Goal: Task Accomplishment & Management: Complete application form

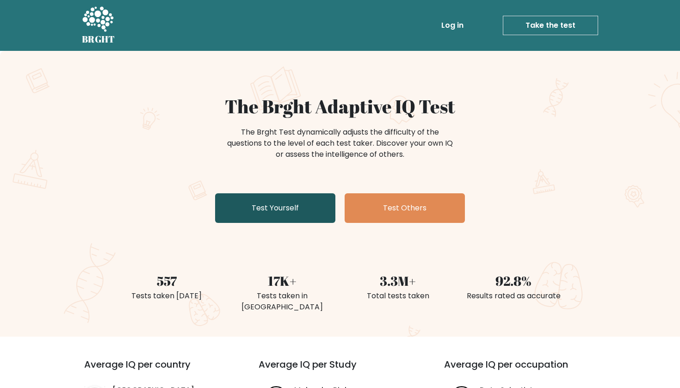
click at [234, 210] on link "Test Yourself" at bounding box center [275, 208] width 120 height 30
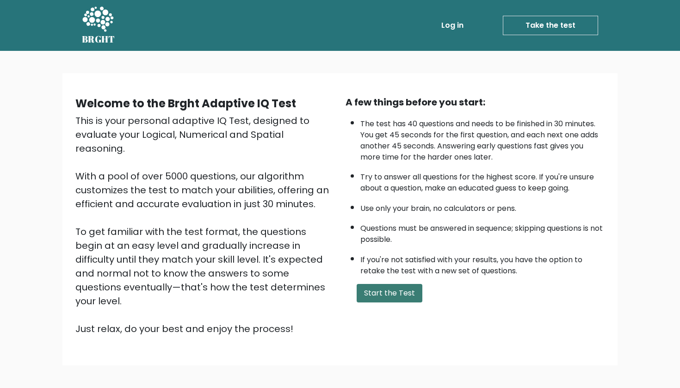
click at [372, 303] on button "Start the Test" at bounding box center [390, 293] width 66 height 19
click at [378, 303] on button "Start the Test" at bounding box center [390, 293] width 66 height 19
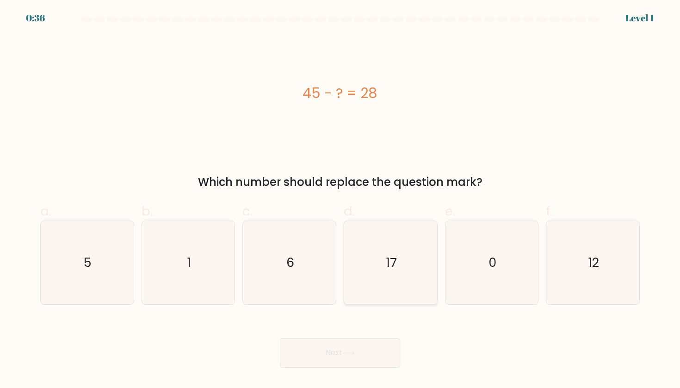
click at [390, 278] on icon "17" at bounding box center [390, 262] width 83 height 83
click at [340, 200] on input "d. 17" at bounding box center [340, 197] width 0 height 6
radio input "true"
click at [339, 354] on button "Next" at bounding box center [340, 353] width 120 height 30
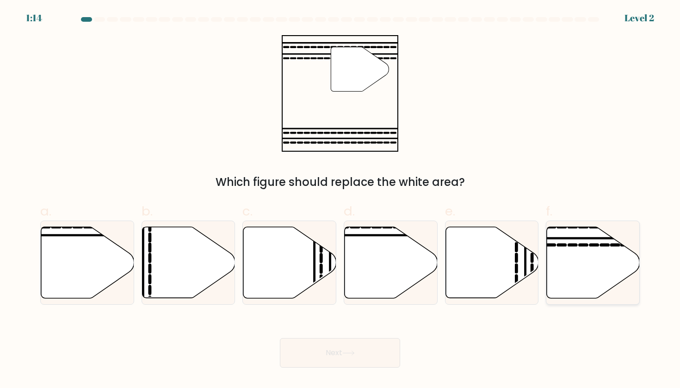
click at [592, 264] on icon at bounding box center [593, 262] width 93 height 71
click at [340, 200] on input "f." at bounding box center [340, 197] width 0 height 6
radio input "true"
click at [348, 351] on icon at bounding box center [348, 353] width 12 height 5
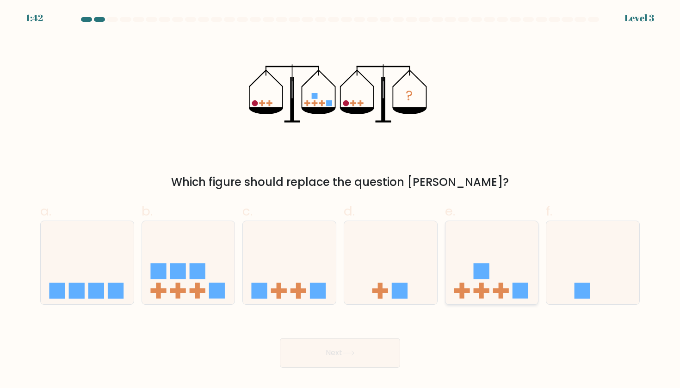
click at [499, 286] on rect at bounding box center [501, 291] width 5 height 16
click at [340, 200] on input "e." at bounding box center [340, 197] width 0 height 6
radio input "true"
click at [352, 351] on icon at bounding box center [348, 353] width 12 height 5
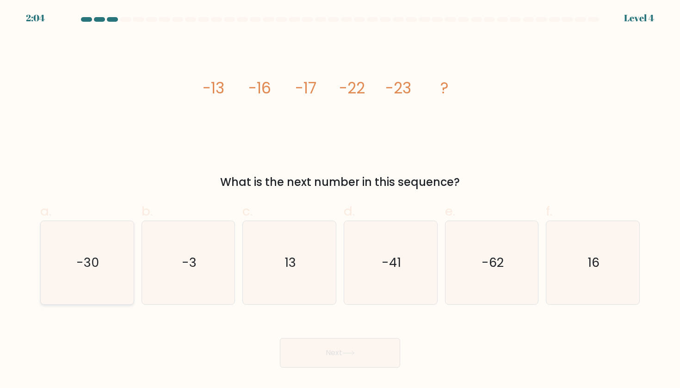
click at [70, 259] on icon "-30" at bounding box center [86, 262] width 83 height 83
click at [340, 200] on input "a. -30" at bounding box center [340, 197] width 0 height 6
radio input "true"
click at [334, 351] on button "Next" at bounding box center [340, 353] width 120 height 30
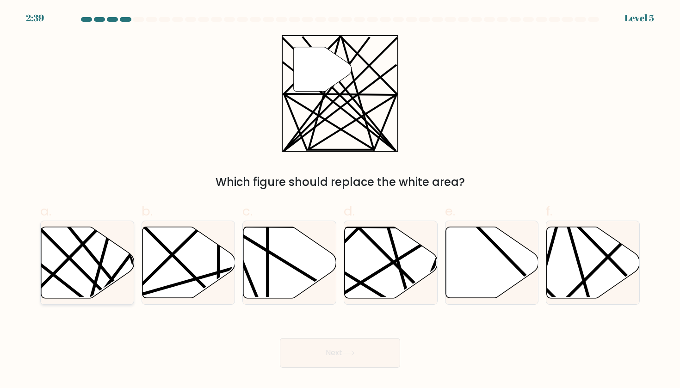
click at [93, 248] on icon at bounding box center [87, 262] width 93 height 71
click at [340, 200] on input "a." at bounding box center [340, 197] width 0 height 6
radio input "true"
click at [376, 346] on button "Next" at bounding box center [340, 353] width 120 height 30
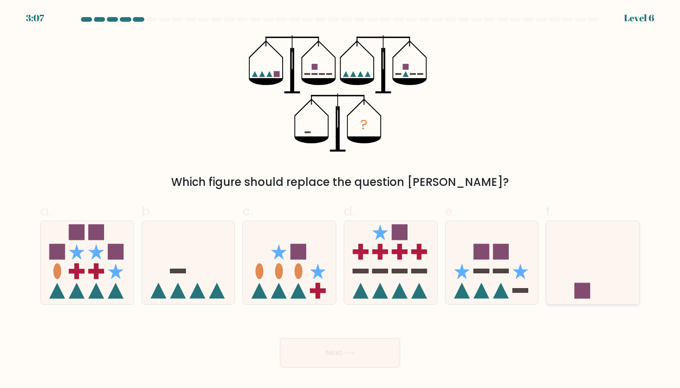
click at [589, 244] on icon at bounding box center [592, 262] width 93 height 77
click at [340, 200] on input "f." at bounding box center [340, 197] width 0 height 6
radio input "true"
click at [371, 353] on button "Next" at bounding box center [340, 353] width 120 height 30
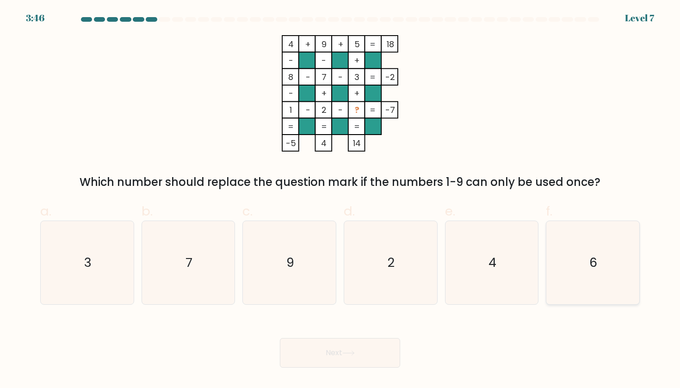
click at [598, 276] on icon "6" at bounding box center [592, 262] width 83 height 83
click at [340, 200] on input "f. 6" at bounding box center [340, 197] width 0 height 6
radio input "true"
click at [340, 359] on button "Next" at bounding box center [340, 353] width 120 height 30
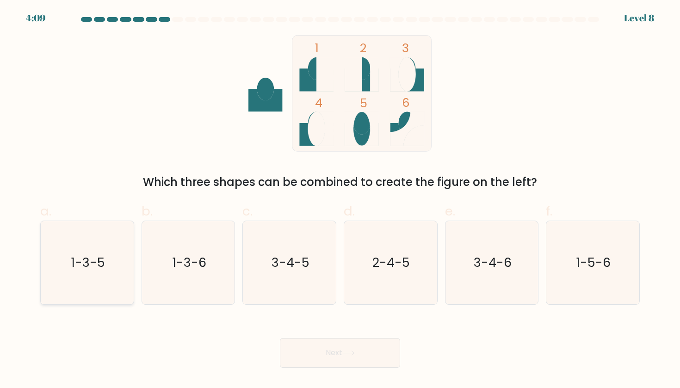
click at [102, 257] on text "1-3-5" at bounding box center [88, 262] width 34 height 17
click at [340, 200] on input "a. 1-3-5" at bounding box center [340, 197] width 0 height 6
radio input "true"
click at [328, 361] on button "Next" at bounding box center [340, 353] width 120 height 30
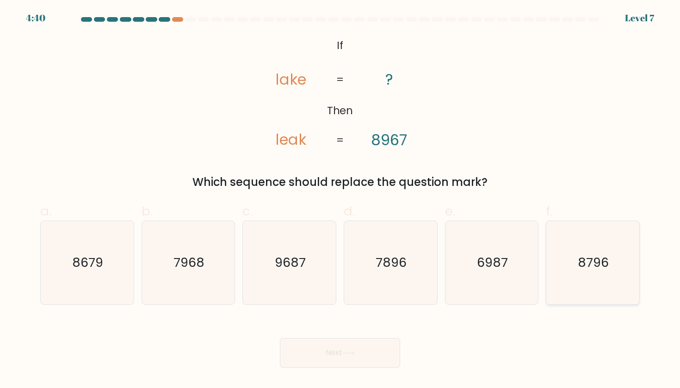
click at [590, 268] on text "8796" at bounding box center [593, 262] width 31 height 17
click at [340, 200] on input "f. 8796" at bounding box center [340, 197] width 0 height 6
radio input "true"
click at [349, 351] on icon at bounding box center [348, 353] width 12 height 5
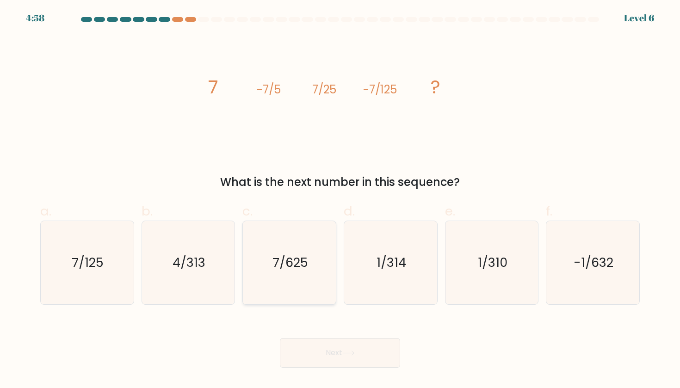
click at [281, 270] on text "7/625" at bounding box center [290, 262] width 36 height 17
click at [340, 200] on input "c. 7/625" at bounding box center [340, 197] width 0 height 6
radio input "true"
click at [318, 348] on button "Next" at bounding box center [340, 353] width 120 height 30
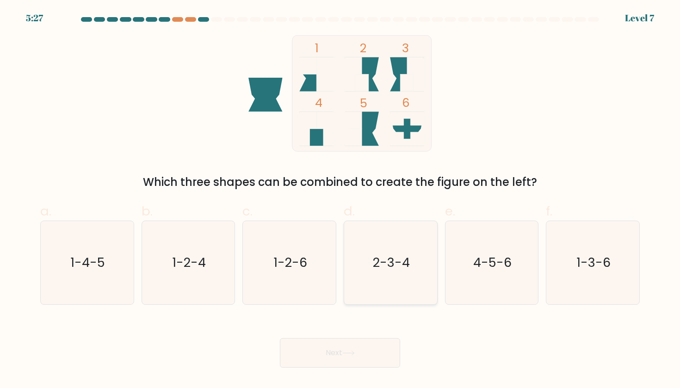
click at [381, 259] on text "2-3-4" at bounding box center [391, 262] width 37 height 17
click at [340, 200] on input "d. 2-3-4" at bounding box center [340, 197] width 0 height 6
radio input "true"
click at [343, 357] on button "Next" at bounding box center [340, 353] width 120 height 30
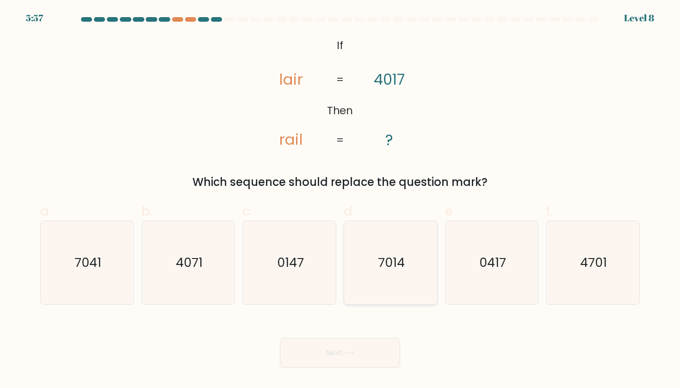
click at [396, 261] on text "7014" at bounding box center [391, 262] width 27 height 17
click at [340, 200] on input "d. 7014" at bounding box center [340, 197] width 0 height 6
radio input "true"
click at [331, 353] on button "Next" at bounding box center [340, 353] width 120 height 30
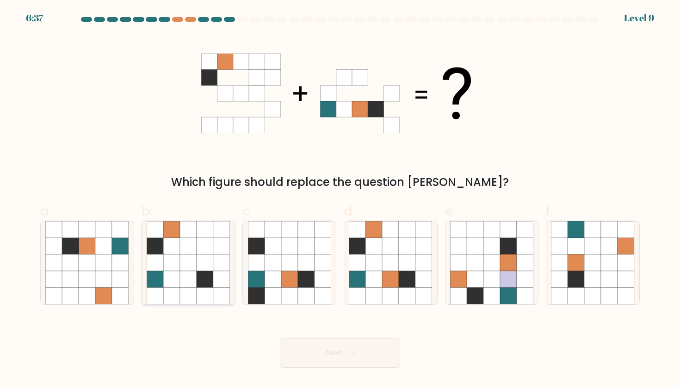
click at [210, 247] on icon at bounding box center [205, 246] width 17 height 17
click at [340, 200] on input "b." at bounding box center [340, 197] width 0 height 6
radio input "true"
click at [390, 257] on icon at bounding box center [390, 262] width 17 height 17
click at [340, 200] on input "d." at bounding box center [340, 197] width 0 height 6
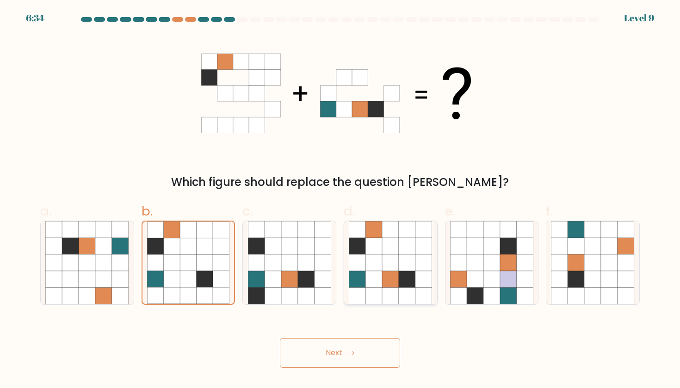
radio input "true"
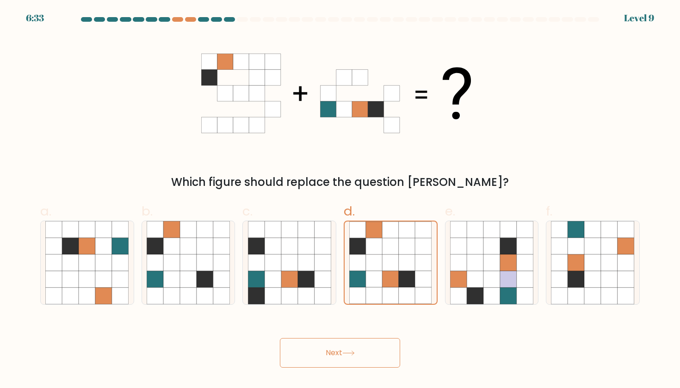
click at [342, 353] on button "Next" at bounding box center [340, 353] width 120 height 30
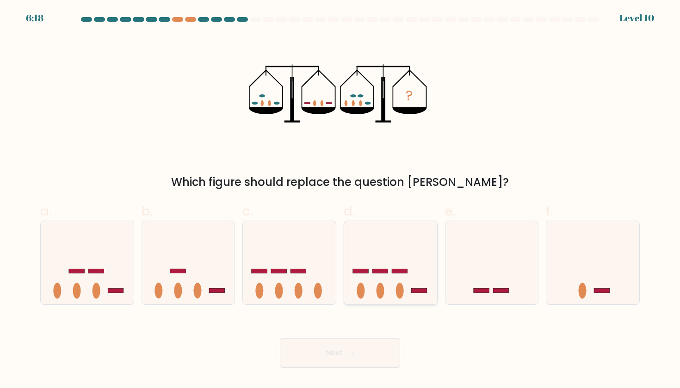
click at [382, 282] on icon at bounding box center [390, 262] width 93 height 77
click at [340, 200] on input "d." at bounding box center [340, 197] width 0 height 6
radio input "true"
click at [355, 355] on icon at bounding box center [348, 353] width 12 height 5
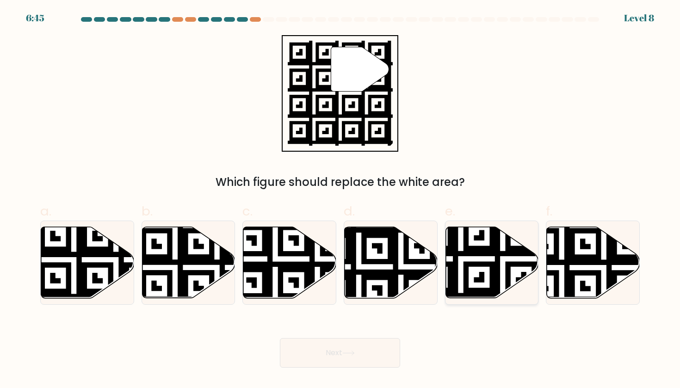
click at [492, 264] on icon at bounding box center [461, 301] width 168 height 168
click at [340, 200] on input "e." at bounding box center [340, 197] width 0 height 6
radio input "true"
click at [358, 350] on button "Next" at bounding box center [340, 353] width 120 height 30
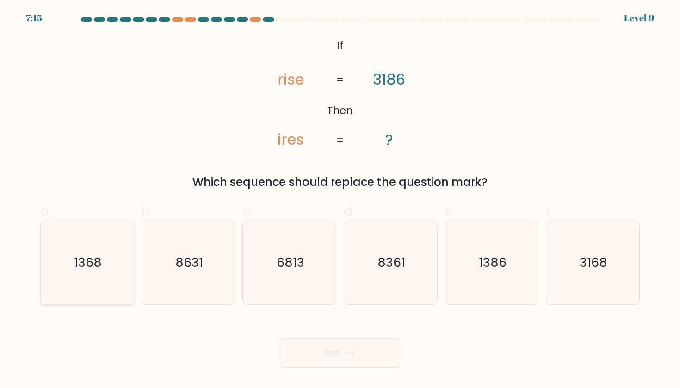
click at [60, 269] on icon "1368" at bounding box center [86, 262] width 83 height 83
click at [340, 200] on input "a. 1368" at bounding box center [340, 197] width 0 height 6
radio input "true"
click at [352, 356] on button "Next" at bounding box center [340, 353] width 120 height 30
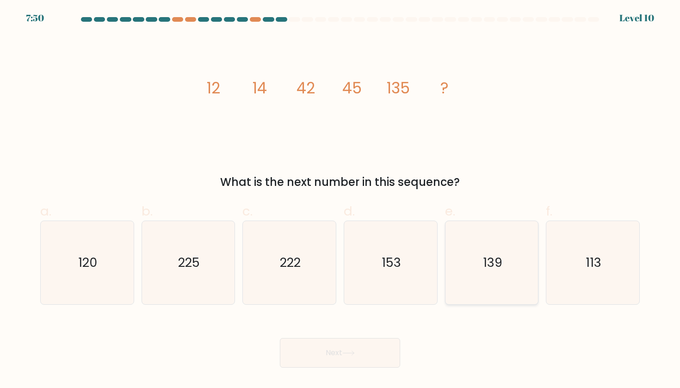
click at [498, 281] on icon "139" at bounding box center [491, 262] width 83 height 83
click at [340, 200] on input "e. 139" at bounding box center [340, 197] width 0 height 6
radio input "true"
click at [357, 350] on button "Next" at bounding box center [340, 353] width 120 height 30
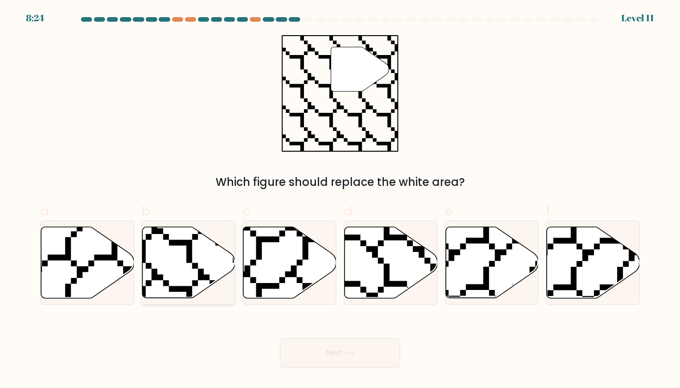
click at [198, 259] on icon at bounding box center [188, 262] width 93 height 71
click at [340, 200] on input "b." at bounding box center [340, 197] width 0 height 6
radio input "true"
click at [305, 352] on button "Next" at bounding box center [340, 353] width 120 height 30
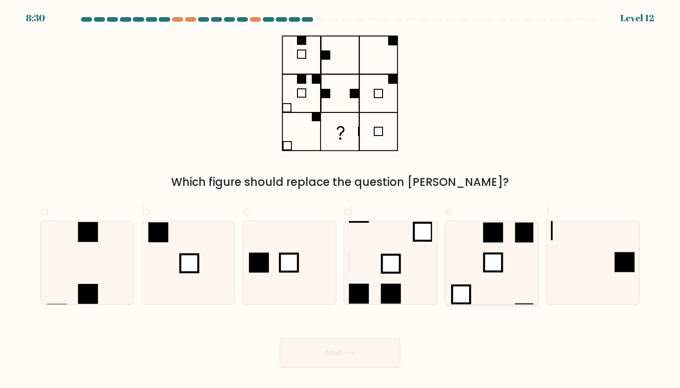
click at [484, 282] on icon at bounding box center [491, 262] width 83 height 83
click at [340, 200] on input "e." at bounding box center [340, 197] width 0 height 6
radio input "true"
click at [364, 361] on button "Next" at bounding box center [340, 353] width 120 height 30
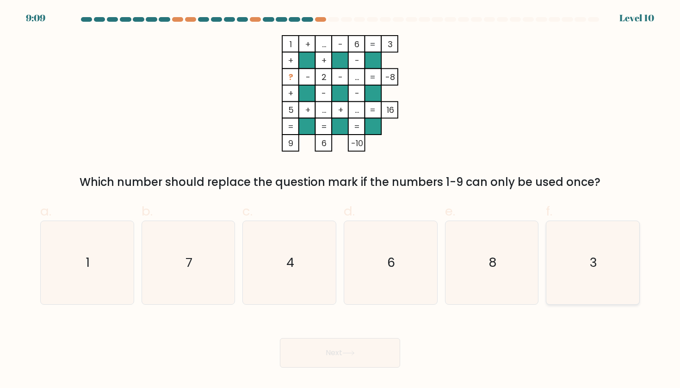
click at [595, 269] on text "3" at bounding box center [593, 262] width 7 height 17
click at [340, 200] on input "f. 3" at bounding box center [340, 197] width 0 height 6
radio input "true"
click at [367, 347] on button "Next" at bounding box center [340, 353] width 120 height 30
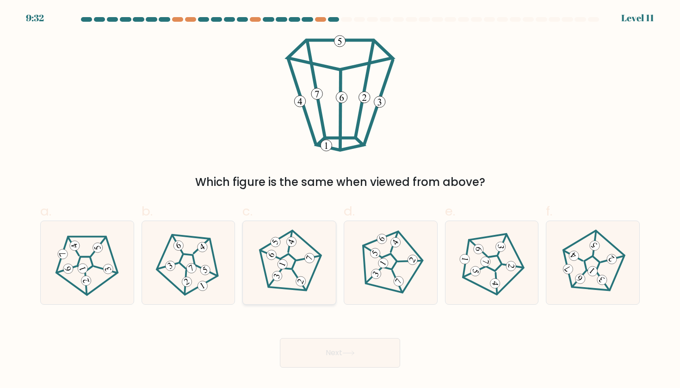
click at [291, 257] on 255 at bounding box center [286, 262] width 19 height 20
click at [340, 200] on input "c." at bounding box center [340, 197] width 0 height 6
radio input "true"
click at [320, 357] on button "Next" at bounding box center [340, 353] width 120 height 30
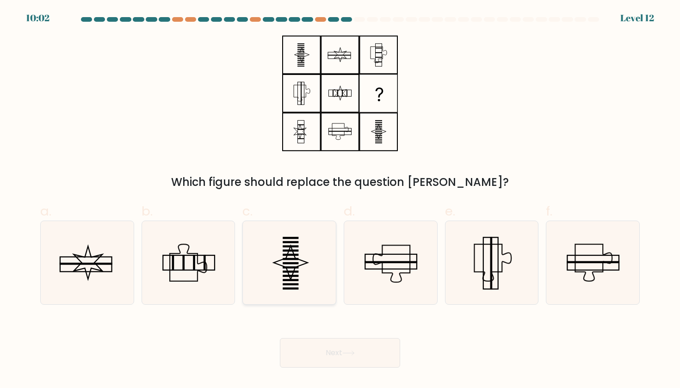
click at [291, 278] on icon at bounding box center [290, 263] width 34 height 34
click at [340, 200] on input "c." at bounding box center [340, 197] width 0 height 6
radio input "true"
click at [312, 347] on button "Next" at bounding box center [340, 353] width 120 height 30
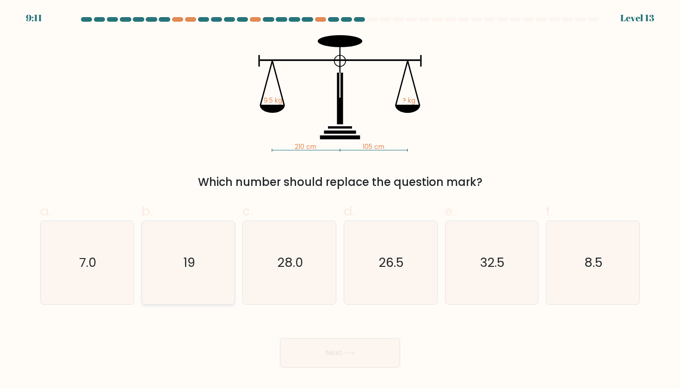
click at [187, 271] on text "19" at bounding box center [189, 262] width 12 height 17
click at [340, 200] on input "b. 19" at bounding box center [340, 197] width 0 height 6
radio input "true"
click at [303, 352] on button "Next" at bounding box center [340, 353] width 120 height 30
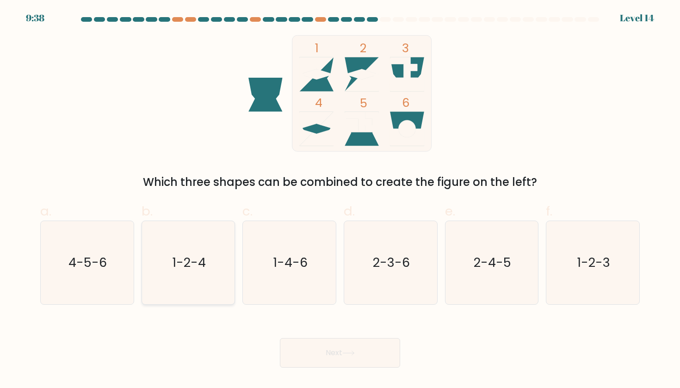
click at [177, 266] on text "1-2-4" at bounding box center [189, 262] width 34 height 17
click at [340, 200] on input "b. 1-2-4" at bounding box center [340, 197] width 0 height 6
radio input "true"
click at [321, 357] on button "Next" at bounding box center [340, 353] width 120 height 30
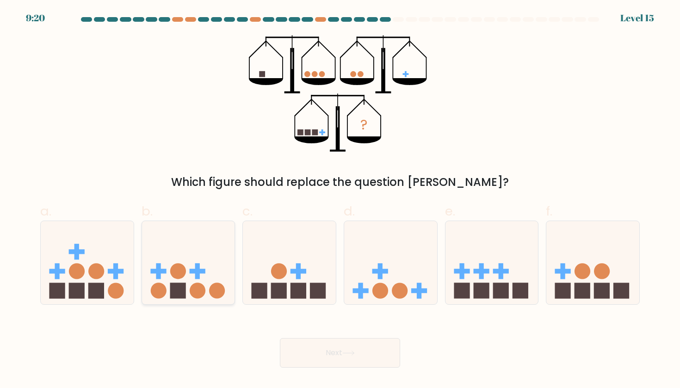
click at [178, 267] on circle at bounding box center [178, 271] width 16 height 16
click at [340, 200] on input "b." at bounding box center [340, 197] width 0 height 6
radio input "true"
click at [299, 352] on button "Next" at bounding box center [340, 353] width 120 height 30
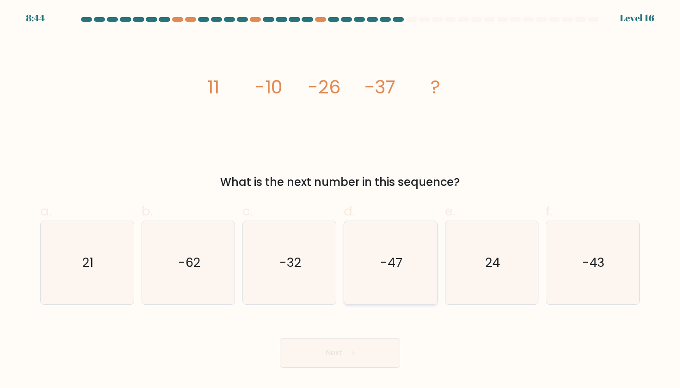
click at [402, 262] on icon "-47" at bounding box center [390, 262] width 83 height 83
click at [340, 200] on input "d. -47" at bounding box center [340, 197] width 0 height 6
radio input "true"
click at [347, 358] on button "Next" at bounding box center [340, 353] width 120 height 30
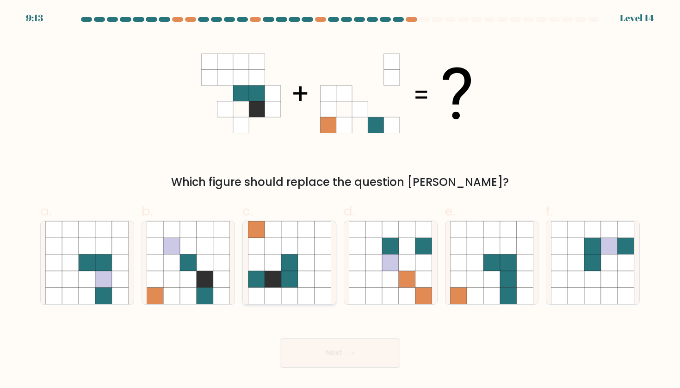
click at [298, 269] on icon at bounding box center [306, 262] width 17 height 17
click at [340, 200] on input "c." at bounding box center [340, 197] width 0 height 6
radio input "true"
click at [313, 352] on button "Next" at bounding box center [340, 353] width 120 height 30
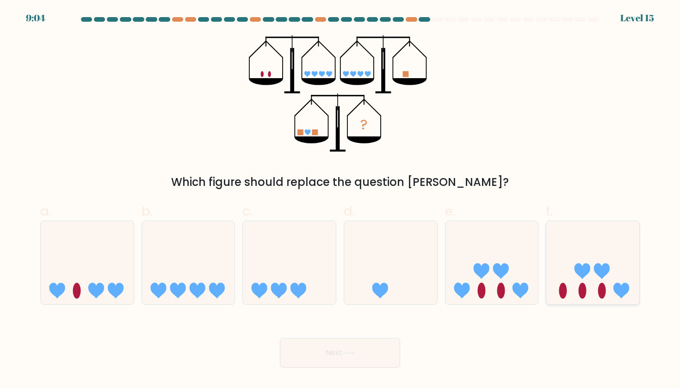
click at [593, 269] on icon at bounding box center [592, 262] width 93 height 77
click at [340, 200] on input "f." at bounding box center [340, 197] width 0 height 6
radio input "true"
click at [353, 354] on icon at bounding box center [348, 353] width 12 height 5
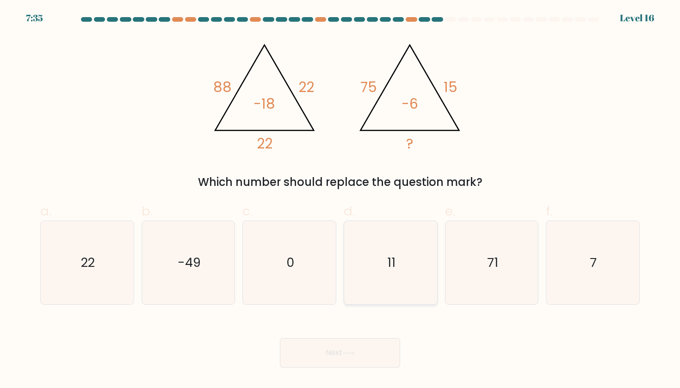
click at [383, 258] on icon "11" at bounding box center [390, 262] width 83 height 83
click at [340, 200] on input "d. 11" at bounding box center [340, 197] width 0 height 6
radio input "true"
click at [325, 359] on button "Next" at bounding box center [340, 353] width 120 height 30
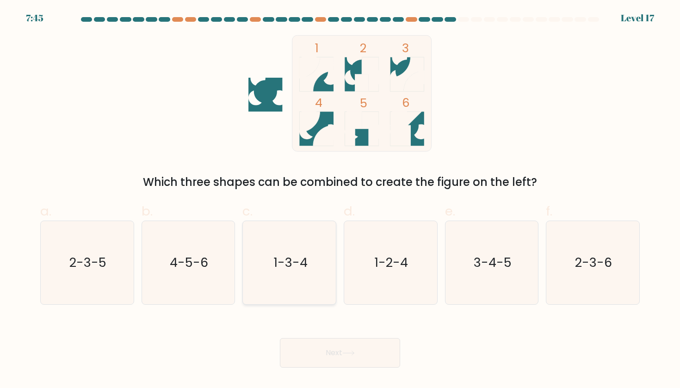
click at [278, 287] on icon "1-3-4" at bounding box center [289, 262] width 83 height 83
click at [340, 200] on input "c. 1-3-4" at bounding box center [340, 197] width 0 height 6
radio input "true"
click at [319, 353] on button "Next" at bounding box center [340, 353] width 120 height 30
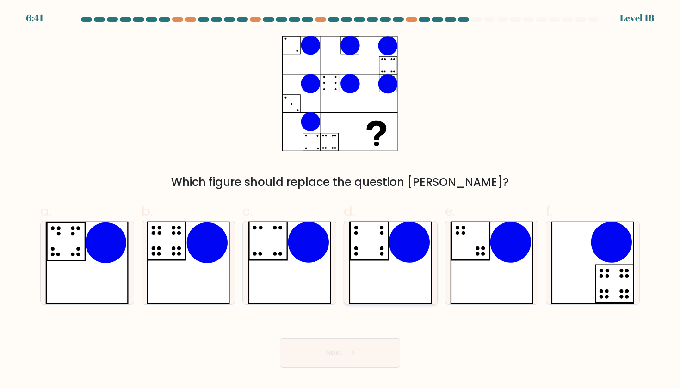
click at [377, 270] on icon at bounding box center [390, 262] width 83 height 83
click at [340, 200] on input "d." at bounding box center [340, 197] width 0 height 6
radio input "true"
click at [352, 360] on button "Next" at bounding box center [340, 353] width 120 height 30
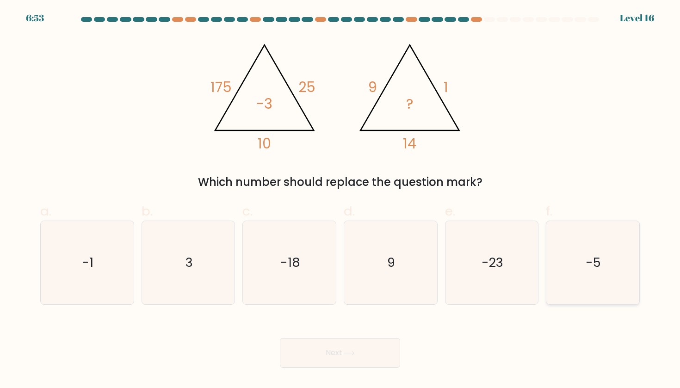
click at [584, 266] on icon "-5" at bounding box center [592, 262] width 83 height 83
click at [340, 200] on input "f. -5" at bounding box center [340, 197] width 0 height 6
radio input "true"
click at [345, 348] on button "Next" at bounding box center [340, 353] width 120 height 30
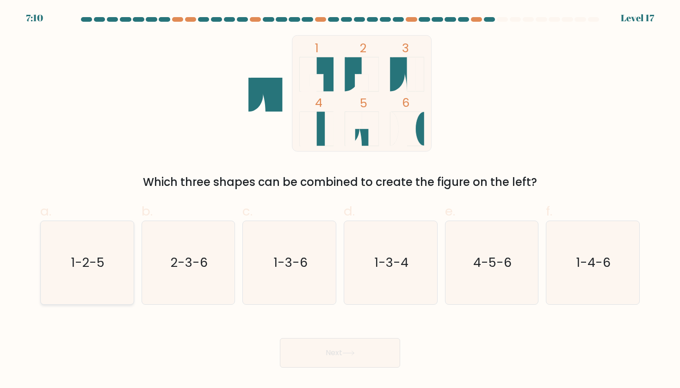
click at [117, 261] on icon "1-2-5" at bounding box center [86, 262] width 83 height 83
click at [340, 200] on input "a. 1-2-5" at bounding box center [340, 197] width 0 height 6
radio input "true"
click at [317, 353] on button "Next" at bounding box center [340, 353] width 120 height 30
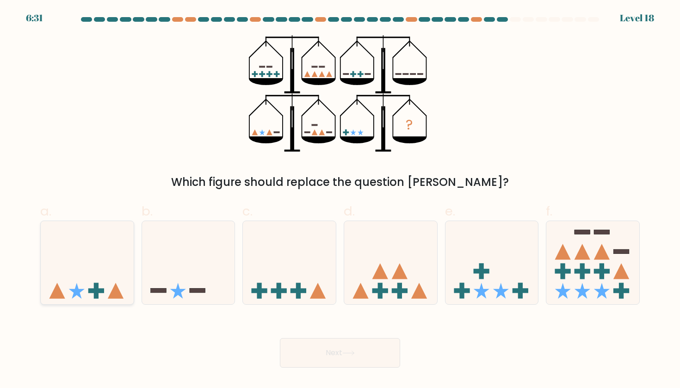
click at [80, 286] on icon at bounding box center [87, 262] width 93 height 77
click at [340, 200] on input "a." at bounding box center [340, 197] width 0 height 6
radio input "true"
click at [318, 347] on button "Next" at bounding box center [340, 353] width 120 height 30
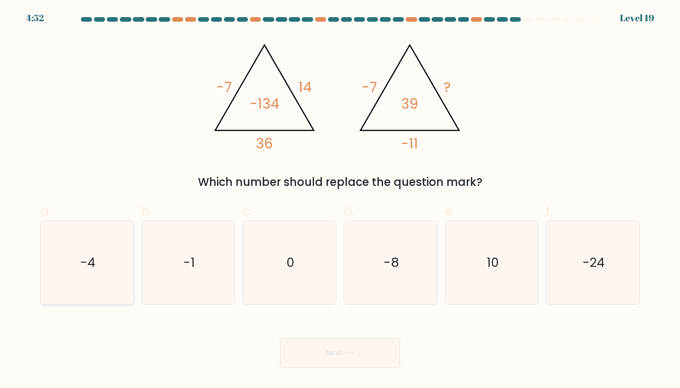
click at [104, 241] on icon "-4" at bounding box center [86, 262] width 83 height 83
click at [340, 200] on input "a. -4" at bounding box center [340, 197] width 0 height 6
radio input "true"
click at [320, 357] on button "Next" at bounding box center [340, 353] width 120 height 30
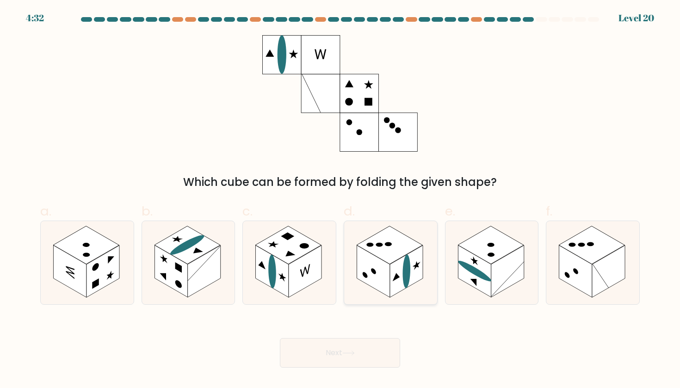
click at [400, 263] on rect at bounding box center [406, 272] width 33 height 52
click at [340, 200] on input "d." at bounding box center [340, 197] width 0 height 6
radio input "true"
click at [332, 352] on button "Next" at bounding box center [340, 353] width 120 height 30
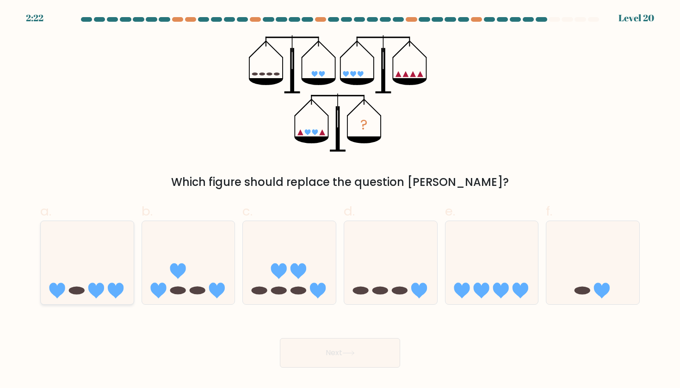
click at [77, 289] on ellipse at bounding box center [77, 291] width 16 height 8
click at [340, 200] on input "a." at bounding box center [340, 197] width 0 height 6
radio input "true"
click at [307, 350] on button "Next" at bounding box center [340, 353] width 120 height 30
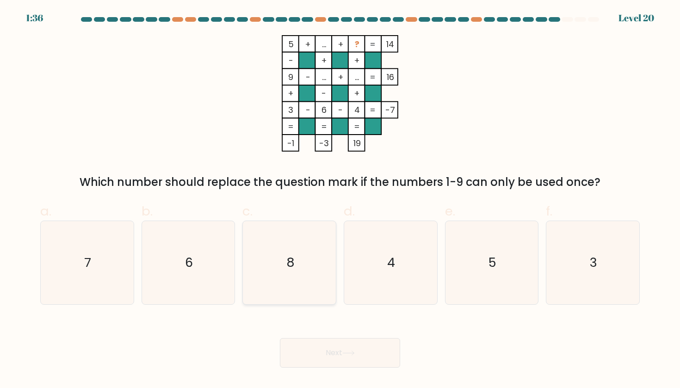
click at [291, 258] on text "8" at bounding box center [290, 262] width 8 height 17
click at [340, 200] on input "c. 8" at bounding box center [340, 197] width 0 height 6
radio input "true"
click at [102, 274] on icon "7" at bounding box center [86, 262] width 83 height 83
click at [340, 200] on input "a. 7" at bounding box center [340, 197] width 0 height 6
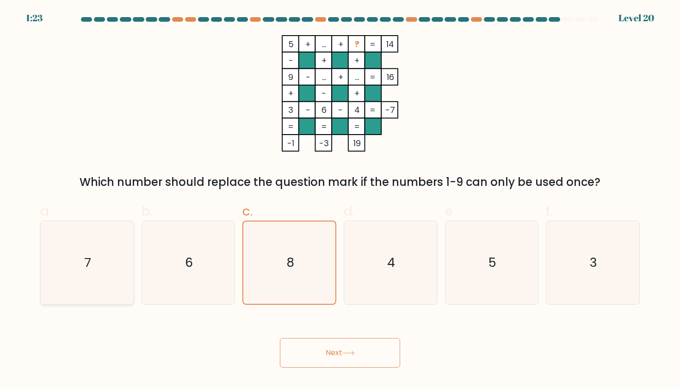
radio input "true"
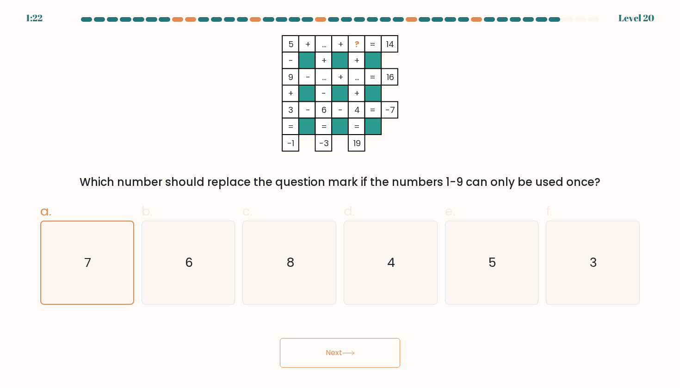
click at [328, 352] on button "Next" at bounding box center [340, 353] width 120 height 30
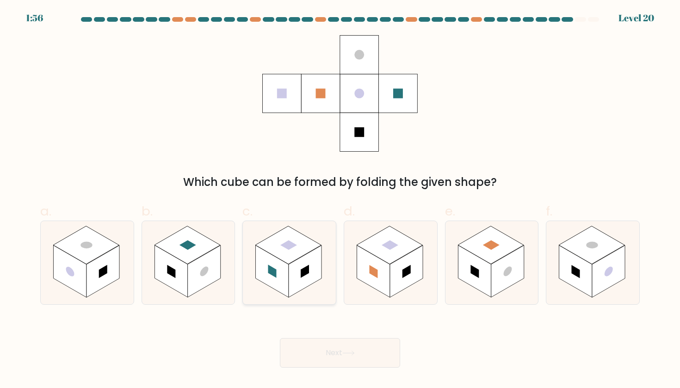
click at [294, 242] on rect at bounding box center [288, 245] width 66 height 38
click at [340, 200] on input "c." at bounding box center [340, 197] width 0 height 6
radio input "true"
click at [316, 354] on button "Next" at bounding box center [340, 353] width 120 height 30
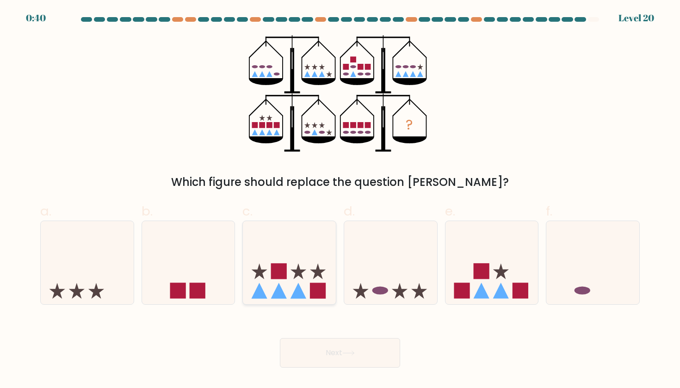
click at [286, 290] on icon at bounding box center [289, 262] width 93 height 77
click at [340, 200] on input "c." at bounding box center [340, 197] width 0 height 6
radio input "true"
click at [323, 354] on button "Next" at bounding box center [340, 353] width 120 height 30
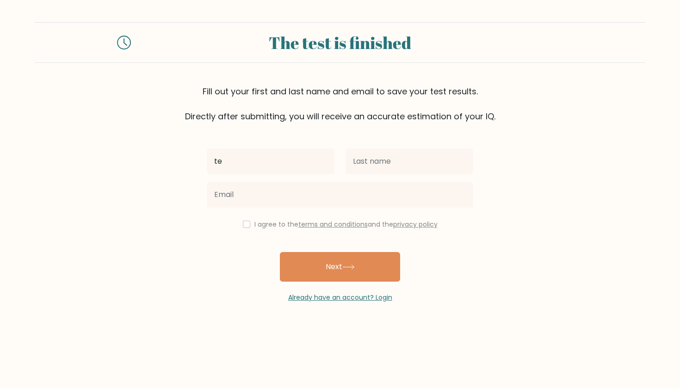
type input "t"
type input "Tessa"
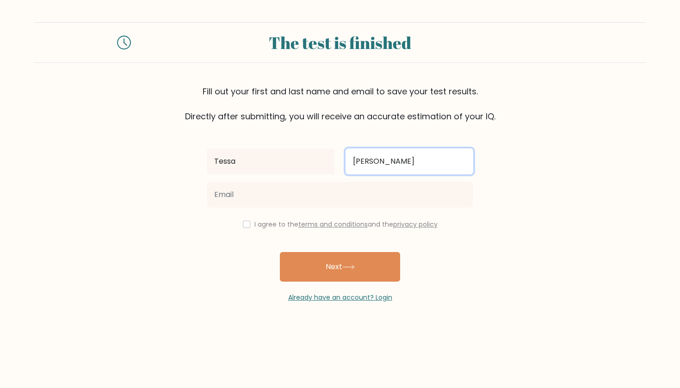
type input "[PERSON_NAME]"
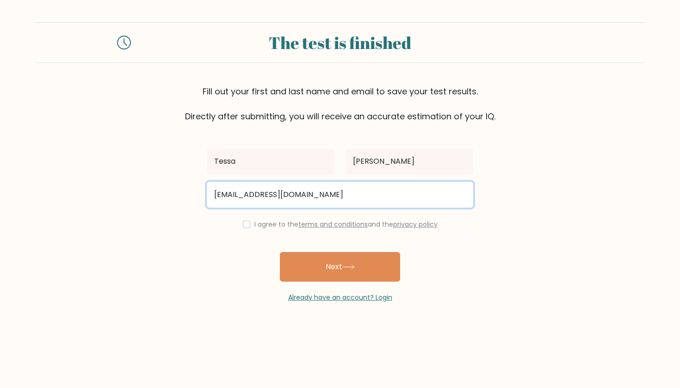
type input "[EMAIL_ADDRESS][DOMAIN_NAME]"
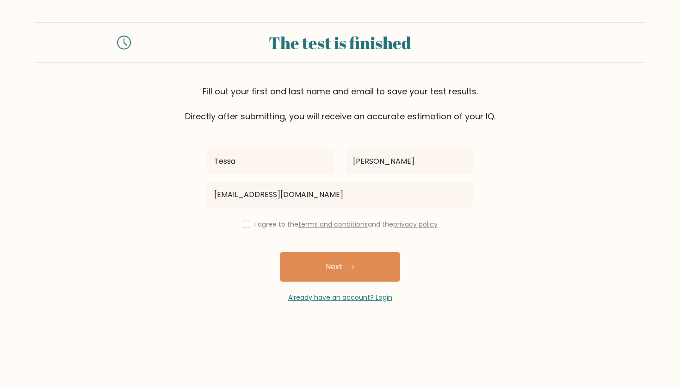
click at [254, 267] on div "[PERSON_NAME][GEOGRAPHIC_DATA] [EMAIL_ADDRESS][DOMAIN_NAME] I agree to the term…" at bounding box center [340, 213] width 278 height 180
click at [243, 226] on input "checkbox" at bounding box center [246, 224] width 7 height 7
checkbox input "true"
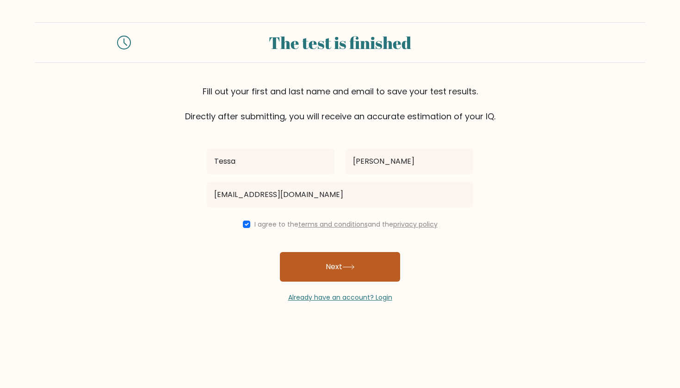
click at [320, 267] on button "Next" at bounding box center [340, 267] width 120 height 30
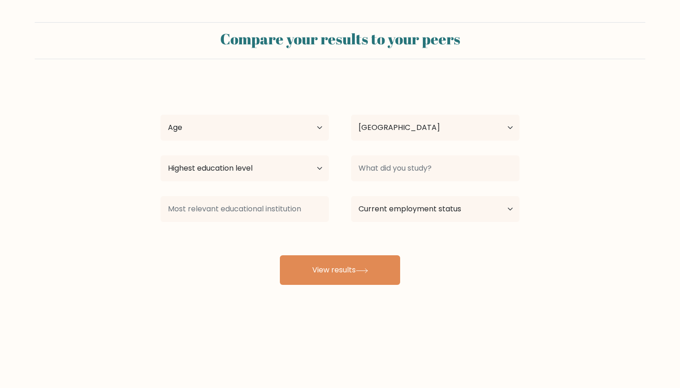
select select "NL"
select select "18_24"
select select "upper_secondary"
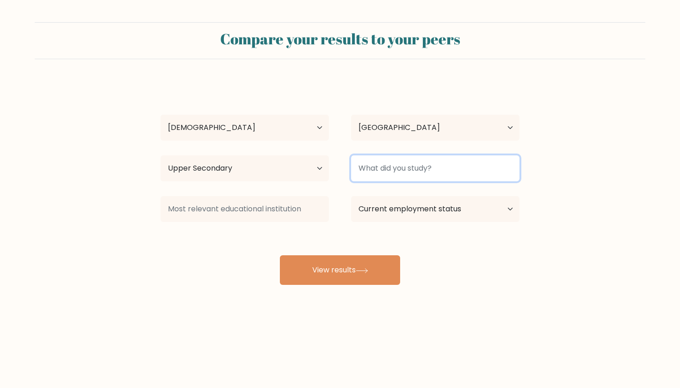
click at [374, 165] on input at bounding box center [435, 168] width 168 height 26
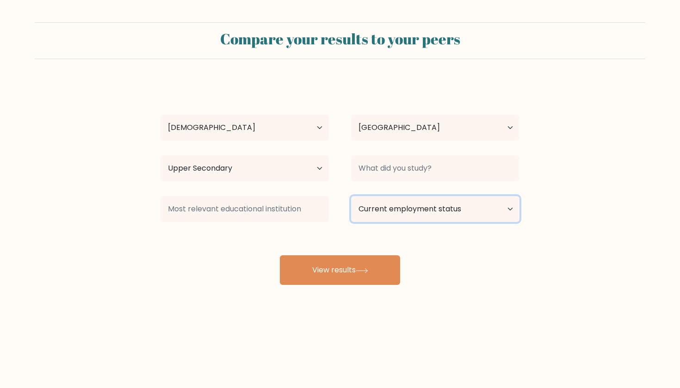
select select "student"
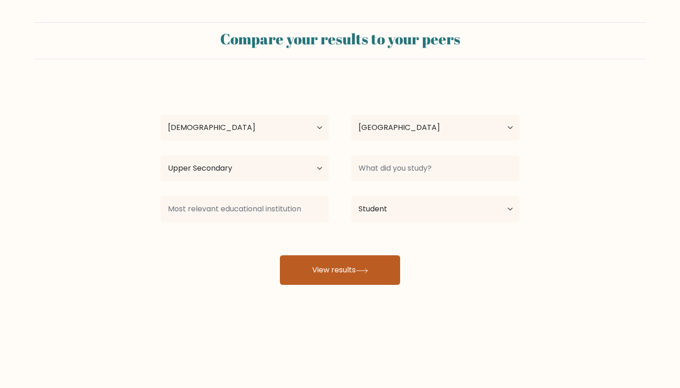
click at [352, 264] on button "View results" at bounding box center [340, 270] width 120 height 30
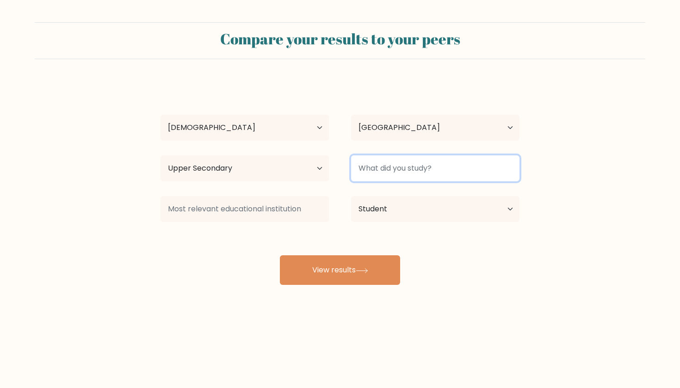
click at [372, 173] on input at bounding box center [435, 168] width 168 height 26
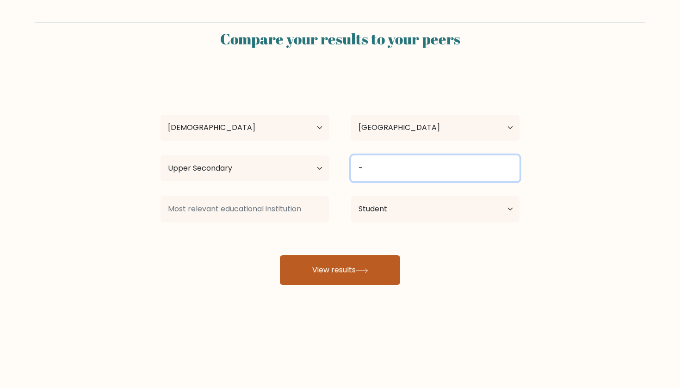
type input "-"
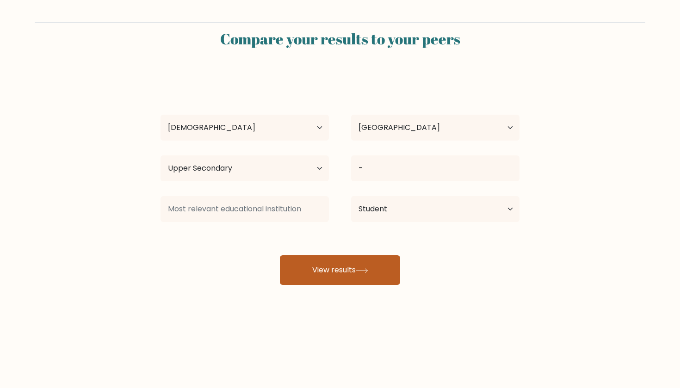
click at [336, 274] on button "View results" at bounding box center [340, 270] width 120 height 30
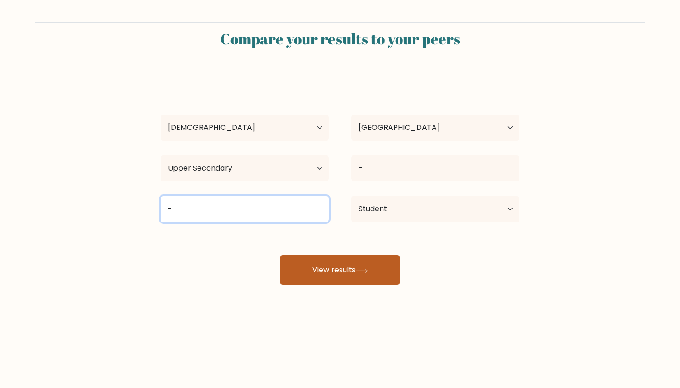
type input "-"
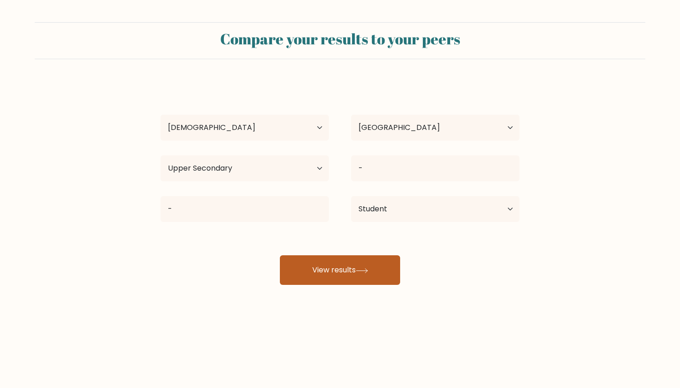
click at [359, 268] on button "View results" at bounding box center [340, 270] width 120 height 30
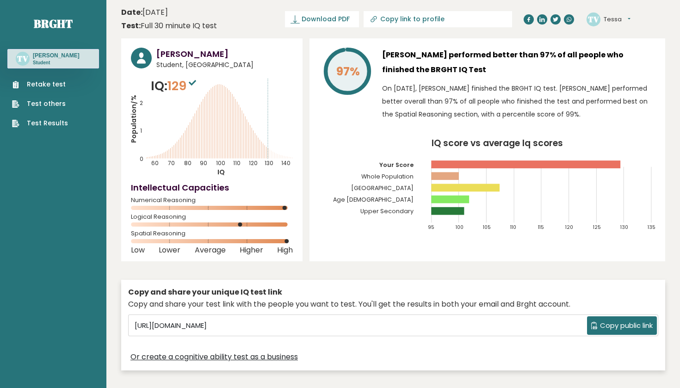
click at [53, 83] on link "Retake test" at bounding box center [40, 85] width 56 height 10
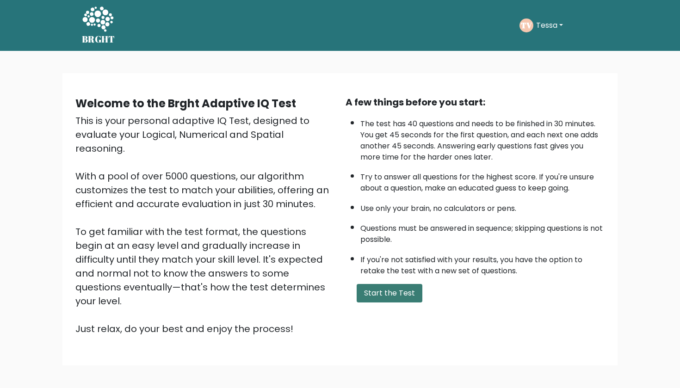
click at [405, 303] on button "Start the Test" at bounding box center [390, 293] width 66 height 19
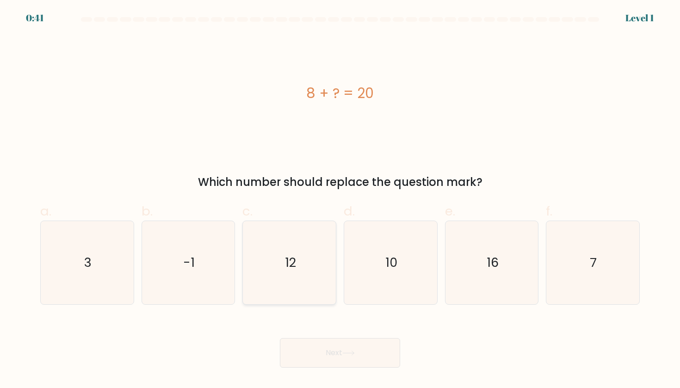
click at [264, 281] on icon "12" at bounding box center [289, 262] width 83 height 83
click at [340, 200] on input "c. 12" at bounding box center [340, 197] width 0 height 6
radio input "true"
click at [320, 354] on button "Next" at bounding box center [340, 353] width 120 height 30
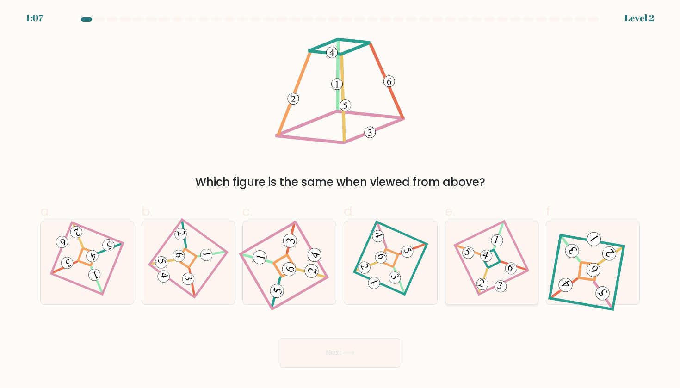
click at [491, 263] on icon at bounding box center [491, 262] width 57 height 67
click at [340, 200] on input "e." at bounding box center [340, 197] width 0 height 6
radio input "true"
click at [360, 356] on button "Next" at bounding box center [340, 353] width 120 height 30
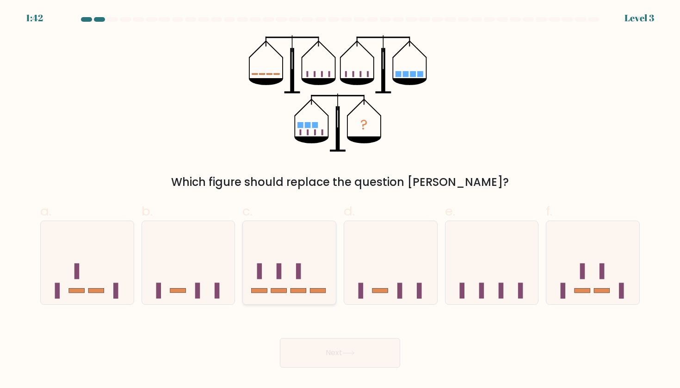
click at [280, 287] on icon at bounding box center [289, 262] width 93 height 77
click at [340, 200] on input "c." at bounding box center [340, 197] width 0 height 6
radio input "true"
click at [321, 352] on button "Next" at bounding box center [340, 353] width 120 height 30
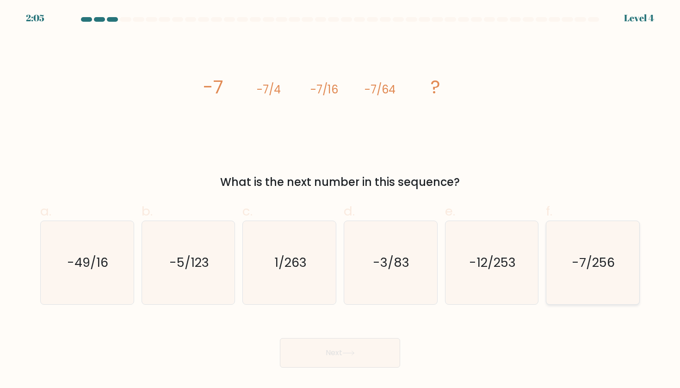
click at [567, 257] on icon "-7/256" at bounding box center [592, 262] width 83 height 83
click at [340, 200] on input "f. -7/256" at bounding box center [340, 197] width 0 height 6
radio input "true"
click at [342, 360] on button "Next" at bounding box center [340, 353] width 120 height 30
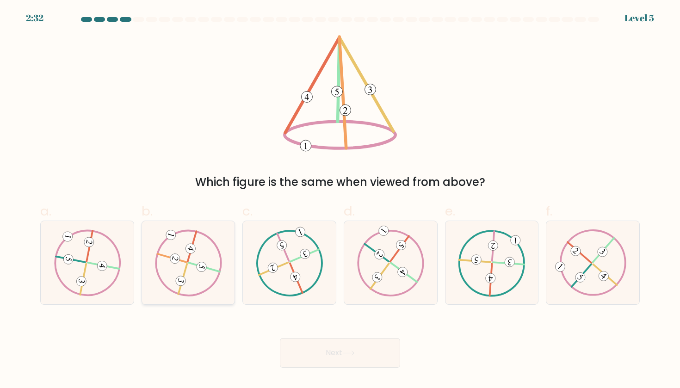
click at [199, 264] on 732 at bounding box center [202, 267] width 12 height 12
click at [340, 200] on input "b." at bounding box center [340, 197] width 0 height 6
radio input "true"
click at [353, 355] on icon at bounding box center [348, 353] width 12 height 5
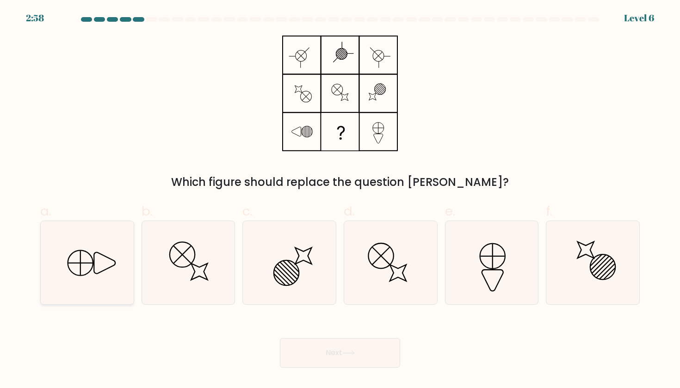
click at [104, 257] on icon at bounding box center [86, 262] width 83 height 83
click at [340, 200] on input "a." at bounding box center [340, 197] width 0 height 6
radio input "true"
click at [345, 354] on icon at bounding box center [348, 353] width 12 height 5
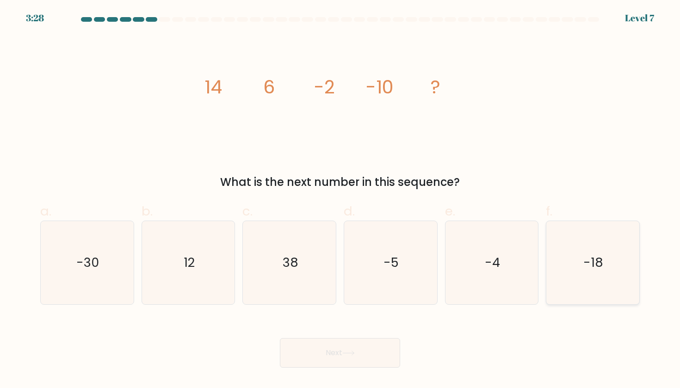
click at [552, 267] on icon "-18" at bounding box center [592, 262] width 83 height 83
click at [340, 200] on input "f. -18" at bounding box center [340, 197] width 0 height 6
radio input "true"
click at [344, 359] on button "Next" at bounding box center [340, 353] width 120 height 30
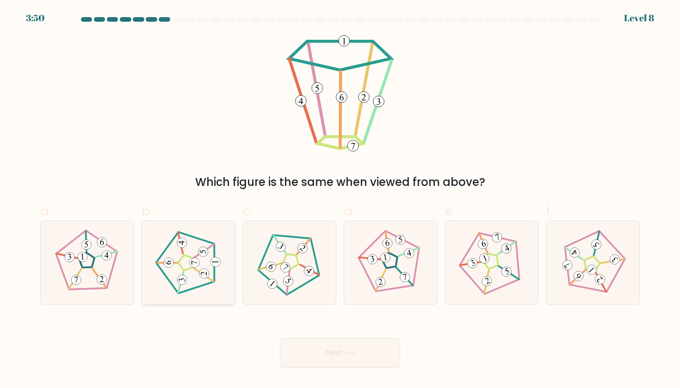
click at [205, 255] on 191 at bounding box center [203, 252] width 10 height 10
click at [340, 200] on input "b." at bounding box center [340, 197] width 0 height 6
radio input "true"
click at [345, 350] on button "Next" at bounding box center [340, 353] width 120 height 30
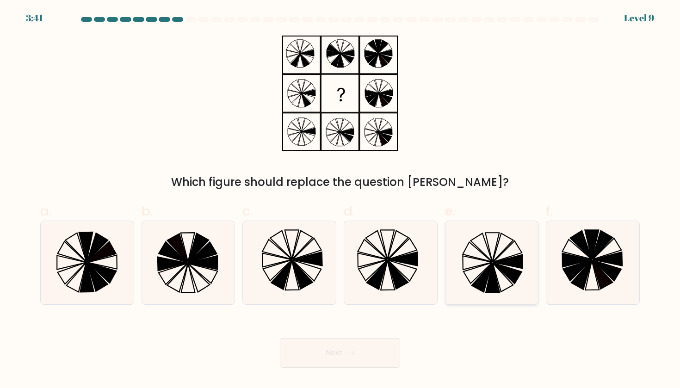
click at [505, 259] on icon at bounding box center [508, 262] width 30 height 14
click at [340, 200] on input "e." at bounding box center [340, 197] width 0 height 6
radio input "true"
click at [344, 352] on button "Next" at bounding box center [340, 353] width 120 height 30
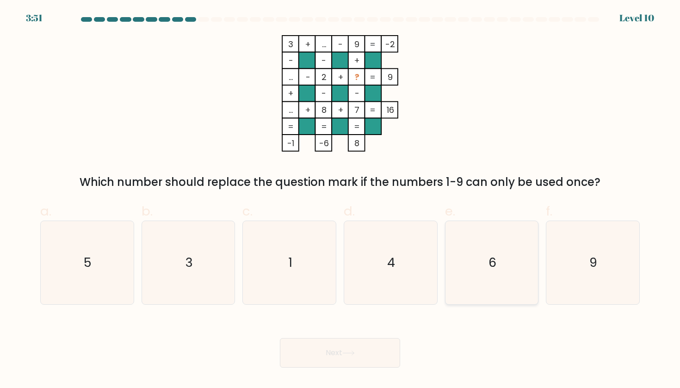
click at [482, 250] on icon "6" at bounding box center [491, 262] width 83 height 83
click at [340, 200] on input "e. 6" at bounding box center [340, 197] width 0 height 6
radio input "true"
click at [371, 351] on button "Next" at bounding box center [340, 353] width 120 height 30
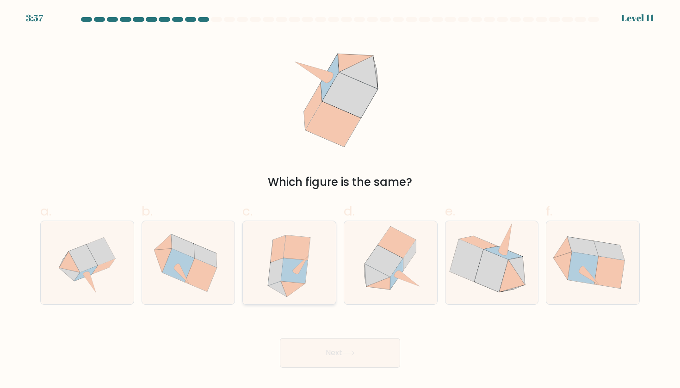
click at [304, 258] on icon at bounding box center [297, 247] width 27 height 25
click at [340, 200] on input "c." at bounding box center [340, 197] width 0 height 6
radio input "true"
click at [312, 349] on button "Next" at bounding box center [340, 353] width 120 height 30
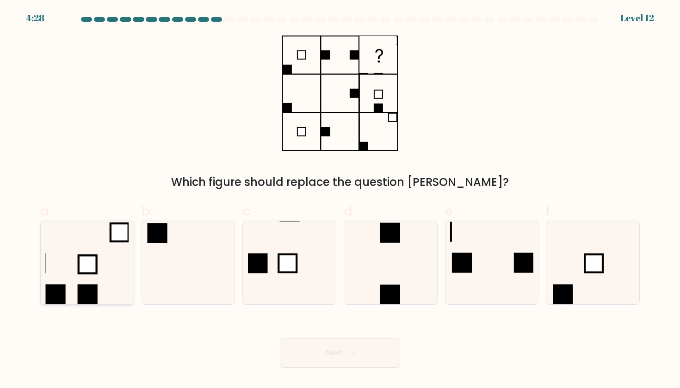
click at [87, 258] on rect at bounding box center [88, 264] width 18 height 18
click at [340, 200] on input "a." at bounding box center [340, 197] width 0 height 6
radio input "true"
click at [309, 358] on button "Next" at bounding box center [340, 353] width 120 height 30
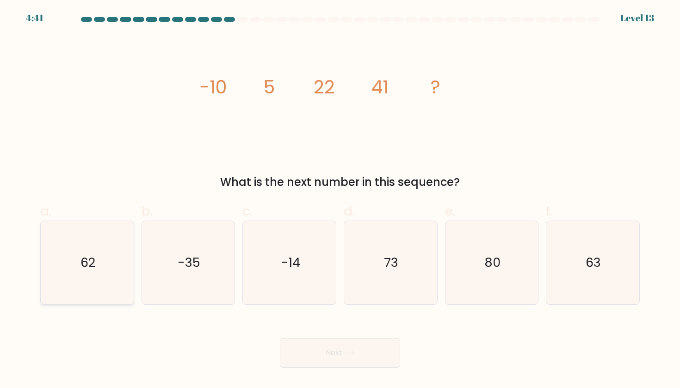
click at [66, 241] on icon "62" at bounding box center [86, 262] width 83 height 83
click at [340, 200] on input "a. 62" at bounding box center [340, 197] width 0 height 6
radio input "true"
click at [312, 346] on button "Next" at bounding box center [340, 353] width 120 height 30
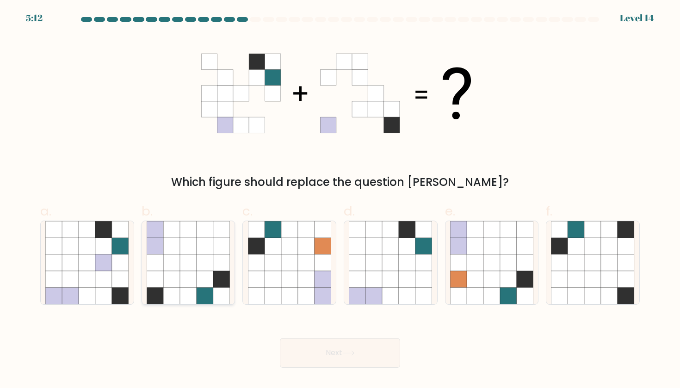
click at [191, 284] on icon at bounding box center [188, 279] width 17 height 17
click at [340, 200] on input "b." at bounding box center [340, 197] width 0 height 6
radio input "true"
click at [303, 352] on button "Next" at bounding box center [340, 353] width 120 height 30
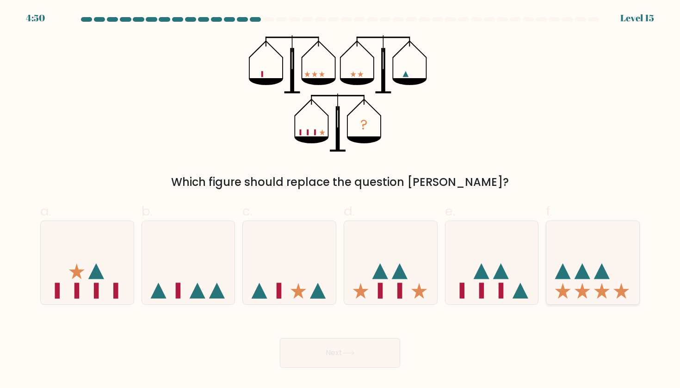
click at [568, 267] on icon at bounding box center [592, 262] width 93 height 77
click at [340, 200] on input "f." at bounding box center [340, 197] width 0 height 6
radio input "true"
click at [371, 358] on button "Next" at bounding box center [340, 353] width 120 height 30
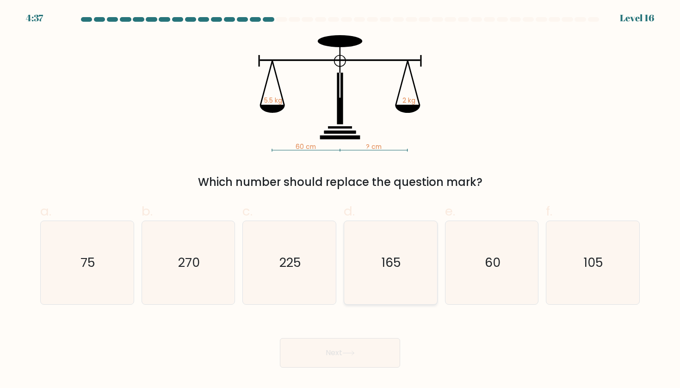
click at [383, 251] on icon "165" at bounding box center [390, 262] width 83 height 83
click at [340, 200] on input "d. 165" at bounding box center [340, 197] width 0 height 6
radio input "true"
click at [351, 355] on icon at bounding box center [348, 353] width 12 height 5
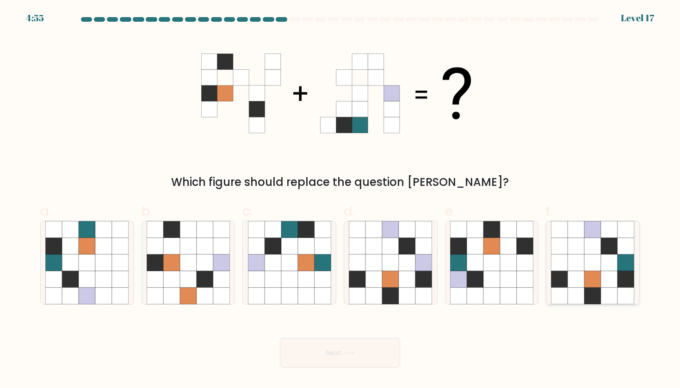
click at [585, 256] on icon at bounding box center [593, 262] width 17 height 17
click at [340, 200] on input "f." at bounding box center [340, 197] width 0 height 6
radio input "true"
click at [374, 354] on button "Next" at bounding box center [340, 353] width 120 height 30
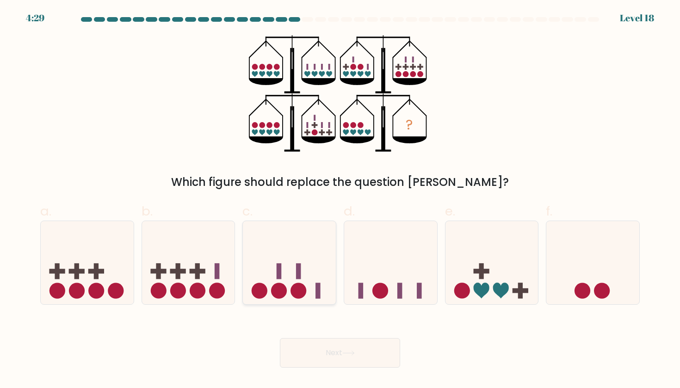
click at [314, 281] on icon at bounding box center [289, 262] width 93 height 77
click at [340, 200] on input "c." at bounding box center [340, 197] width 0 height 6
radio input "true"
click at [164, 267] on icon at bounding box center [188, 262] width 93 height 77
click at [340, 200] on input "b." at bounding box center [340, 197] width 0 height 6
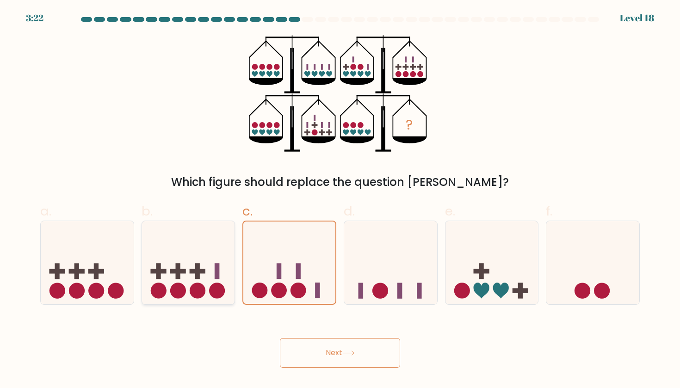
radio input "true"
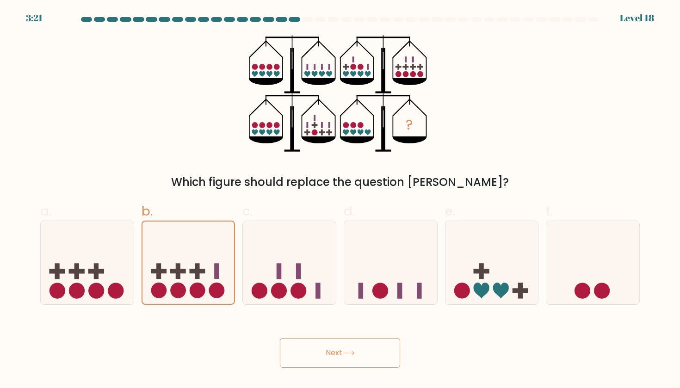
click at [299, 346] on button "Next" at bounding box center [340, 353] width 120 height 30
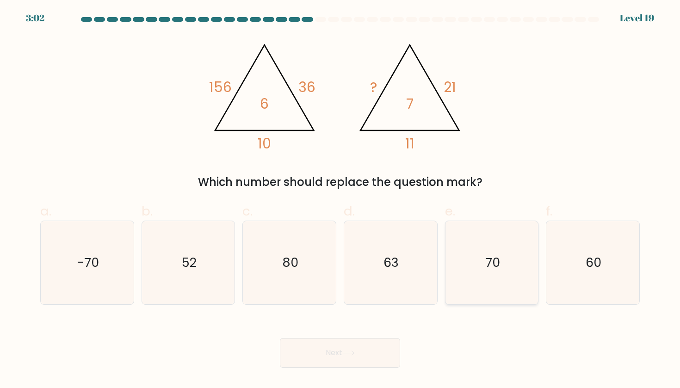
click at [468, 266] on icon "70" at bounding box center [491, 262] width 83 height 83
click at [340, 200] on input "e. 70" at bounding box center [340, 197] width 0 height 6
radio input "true"
click at [357, 350] on button "Next" at bounding box center [340, 353] width 120 height 30
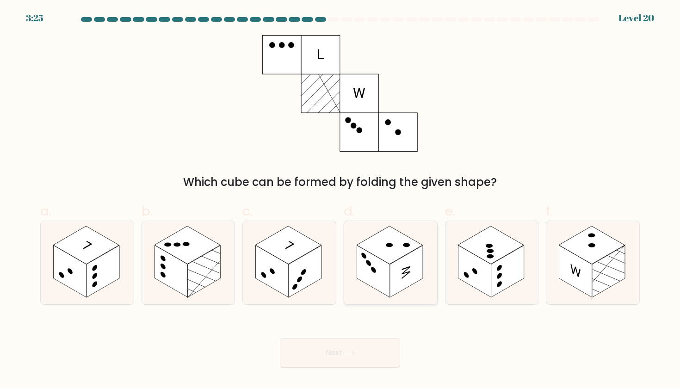
click at [389, 259] on rect at bounding box center [390, 245] width 66 height 38
click at [340, 200] on input "d." at bounding box center [340, 197] width 0 height 6
radio input "true"
click at [363, 353] on button "Next" at bounding box center [340, 353] width 120 height 30
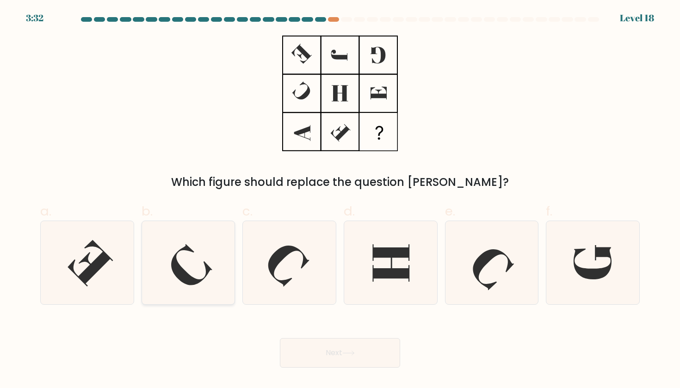
click at [201, 269] on icon at bounding box center [188, 262] width 83 height 83
click at [340, 200] on input "b." at bounding box center [340, 197] width 0 height 6
radio input "true"
click at [327, 358] on button "Next" at bounding box center [340, 353] width 120 height 30
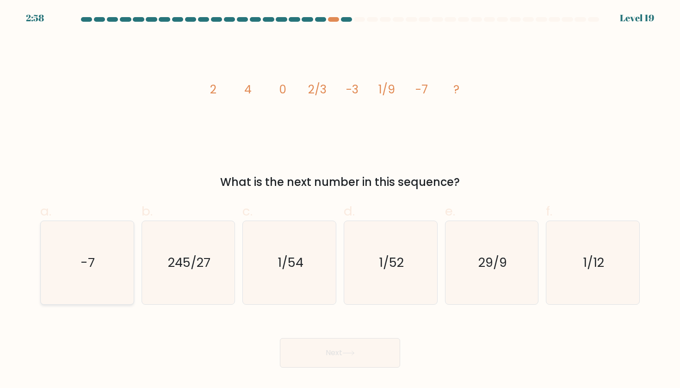
click at [99, 271] on icon "-7" at bounding box center [86, 262] width 83 height 83
click at [340, 200] on input "a. -7" at bounding box center [340, 197] width 0 height 6
radio input "true"
click at [309, 353] on button "Next" at bounding box center [340, 353] width 120 height 30
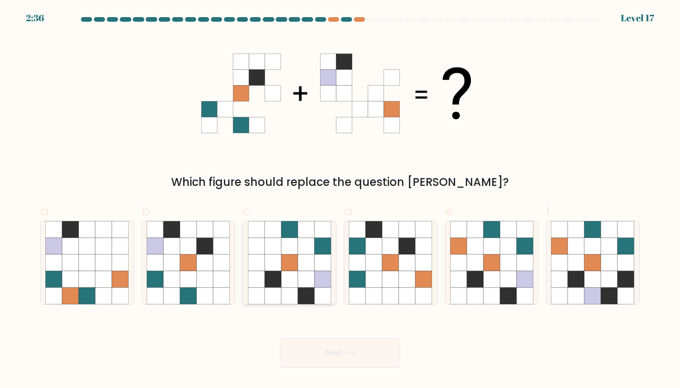
click at [300, 272] on icon at bounding box center [306, 279] width 17 height 17
click at [340, 200] on input "c." at bounding box center [340, 197] width 0 height 6
radio input "true"
click at [343, 362] on button "Next" at bounding box center [340, 353] width 120 height 30
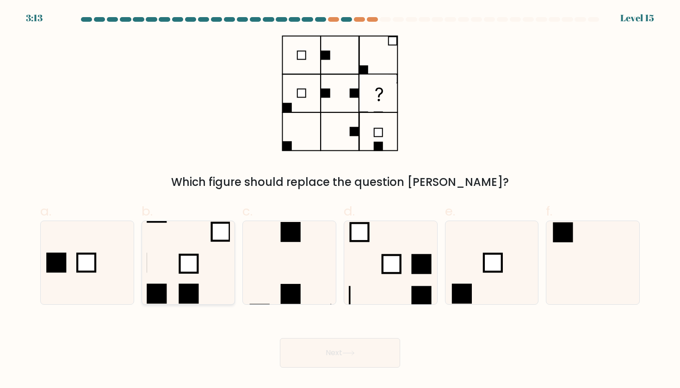
click at [202, 264] on icon at bounding box center [188, 262] width 83 height 83
click at [340, 200] on input "b." at bounding box center [340, 197] width 0 height 6
radio input "true"
click at [336, 356] on button "Next" at bounding box center [340, 353] width 120 height 30
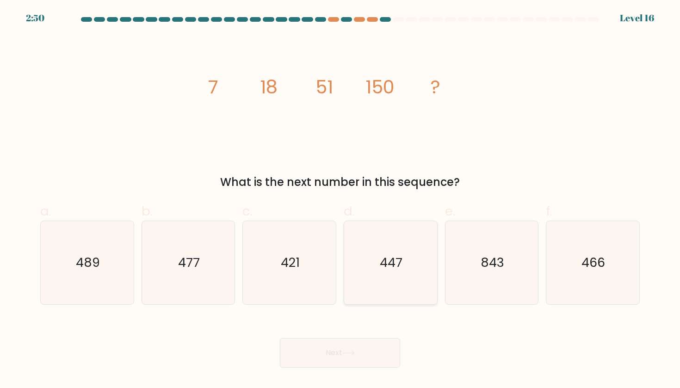
click at [418, 258] on icon "447" at bounding box center [390, 262] width 83 height 83
click at [340, 200] on input "d. 447" at bounding box center [340, 197] width 0 height 6
radio input "true"
click at [335, 349] on button "Next" at bounding box center [340, 353] width 120 height 30
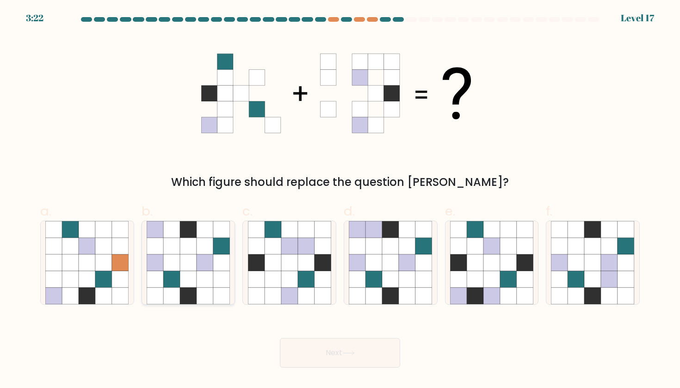
click at [181, 258] on icon at bounding box center [188, 262] width 17 height 17
click at [340, 200] on input "b." at bounding box center [340, 197] width 0 height 6
radio input "true"
click at [318, 352] on button "Next" at bounding box center [340, 353] width 120 height 30
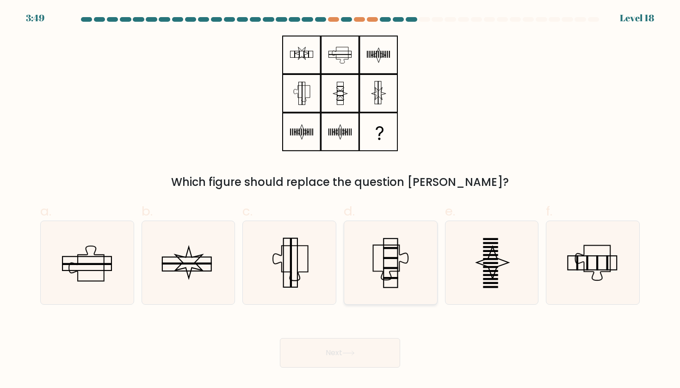
click at [378, 256] on icon at bounding box center [390, 262] width 83 height 83
click at [340, 200] on input "d." at bounding box center [340, 197] width 0 height 6
radio input "true"
click at [351, 359] on button "Next" at bounding box center [340, 353] width 120 height 30
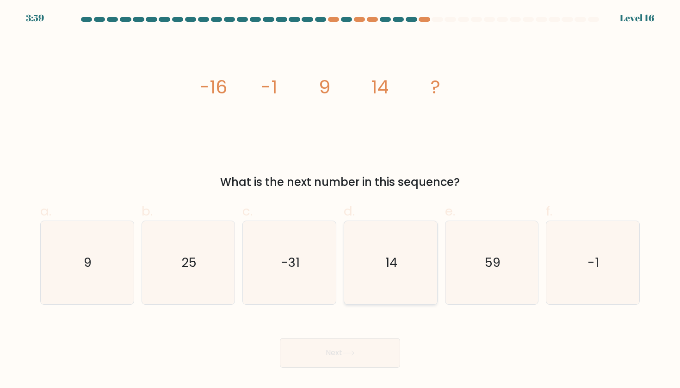
click at [354, 272] on icon "14" at bounding box center [390, 262] width 83 height 83
click at [340, 200] on input "d. 14" at bounding box center [340, 197] width 0 height 6
radio input "true"
click at [342, 355] on button "Next" at bounding box center [340, 353] width 120 height 30
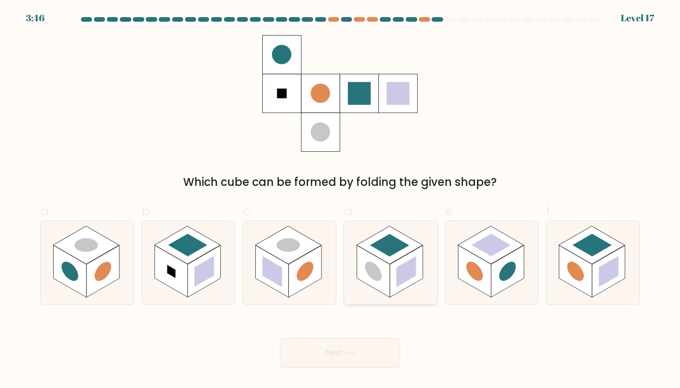
click at [390, 241] on rect at bounding box center [389, 245] width 39 height 23
click at [340, 200] on input "d." at bounding box center [340, 197] width 0 height 6
radio input "true"
click at [357, 347] on button "Next" at bounding box center [340, 353] width 120 height 30
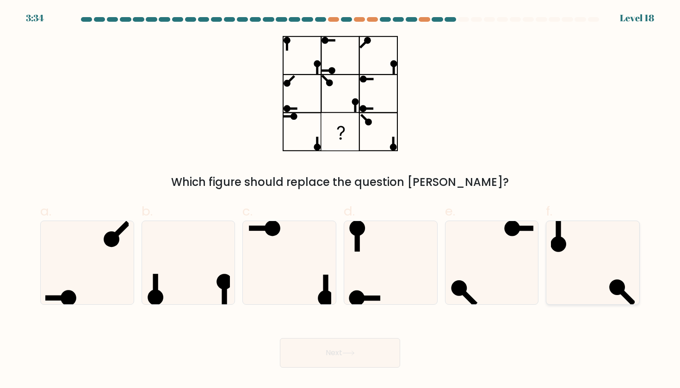
click at [578, 283] on icon at bounding box center [592, 262] width 83 height 83
click at [340, 200] on input "f." at bounding box center [340, 197] width 0 height 6
radio input "true"
click at [364, 358] on button "Next" at bounding box center [340, 353] width 120 height 30
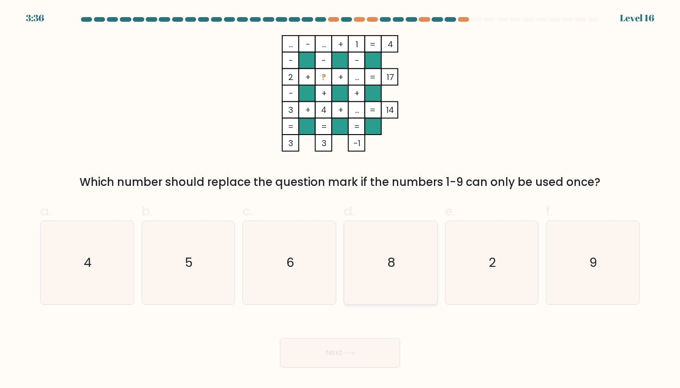
click at [412, 245] on icon "8" at bounding box center [390, 262] width 83 height 83
click at [340, 200] on input "d. 8" at bounding box center [340, 197] width 0 height 6
radio input "true"
click at [358, 356] on button "Next" at bounding box center [340, 353] width 120 height 30
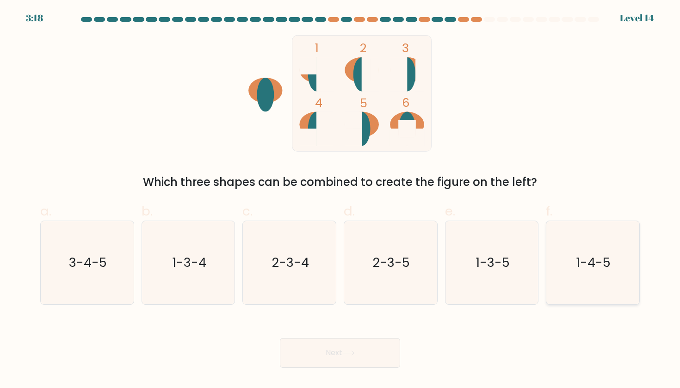
click at [578, 248] on icon "1-4-5" at bounding box center [592, 262] width 83 height 83
click at [340, 200] on input "f. 1-4-5" at bounding box center [340, 197] width 0 height 6
radio input "true"
click at [379, 350] on button "Next" at bounding box center [340, 353] width 120 height 30
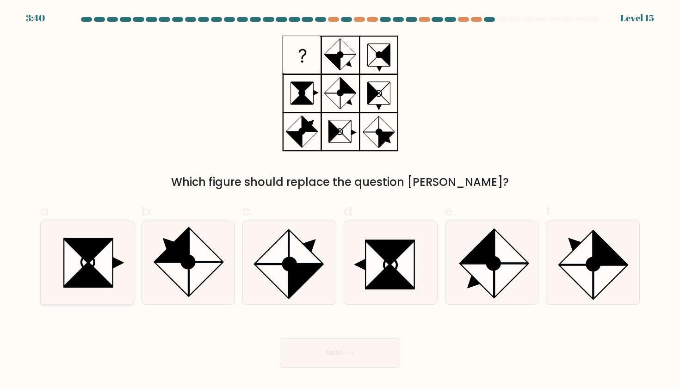
click at [104, 282] on icon at bounding box center [88, 276] width 47 height 24
click at [340, 200] on input "a." at bounding box center [340, 197] width 0 height 6
radio input "true"
click at [310, 357] on button "Next" at bounding box center [340, 353] width 120 height 30
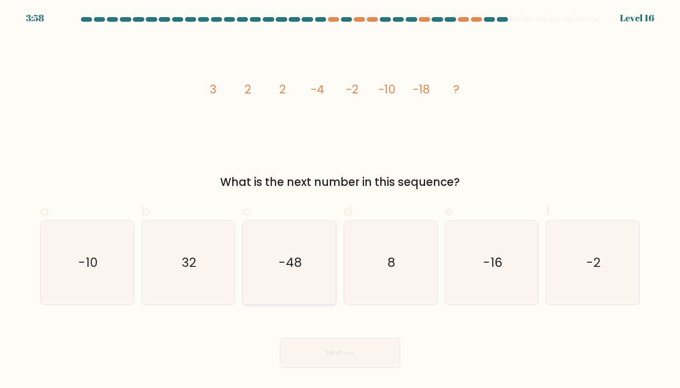
click at [292, 259] on text "-48" at bounding box center [290, 262] width 24 height 17
click at [340, 200] on input "c. -48" at bounding box center [340, 197] width 0 height 6
radio input "true"
click at [351, 351] on button "Next" at bounding box center [340, 353] width 120 height 30
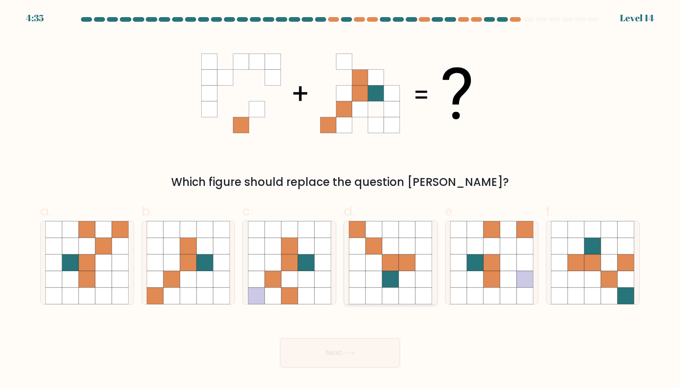
click at [398, 266] on icon at bounding box center [390, 262] width 17 height 17
click at [340, 200] on input "d." at bounding box center [340, 197] width 0 height 6
radio input "true"
click at [351, 352] on icon at bounding box center [348, 353] width 12 height 5
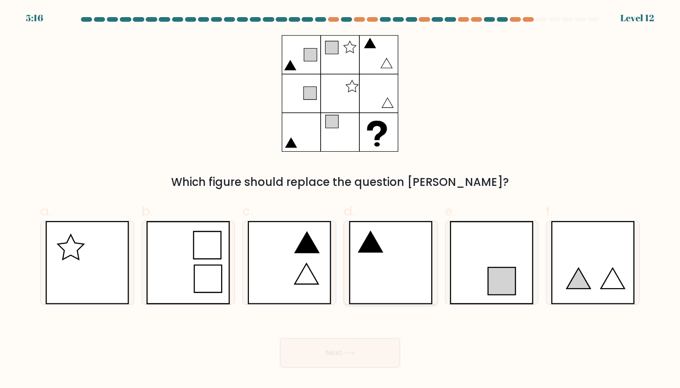
click at [410, 259] on icon at bounding box center [391, 262] width 84 height 83
click at [340, 200] on input "d." at bounding box center [340, 197] width 0 height 6
radio input "true"
click at [354, 353] on icon at bounding box center [348, 353] width 12 height 5
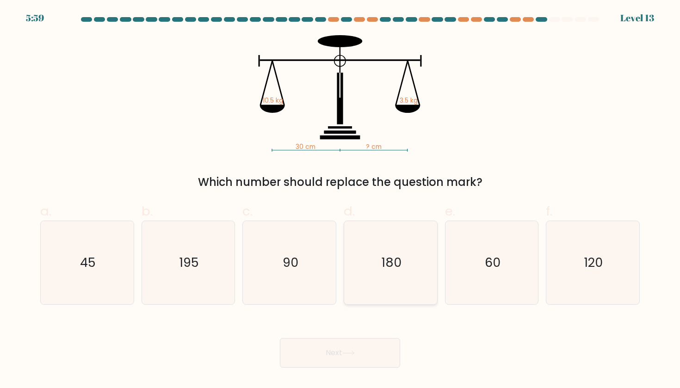
click at [395, 290] on icon "180" at bounding box center [390, 262] width 83 height 83
click at [340, 200] on input "d. 180" at bounding box center [340, 197] width 0 height 6
radio input "true"
click at [350, 351] on icon at bounding box center [348, 353] width 12 height 5
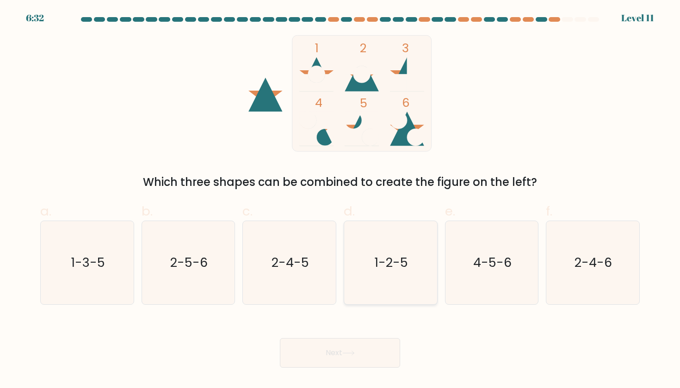
click at [391, 262] on text "1-2-5" at bounding box center [392, 262] width 34 height 17
click at [340, 200] on input "d. 1-2-5" at bounding box center [340, 197] width 0 height 6
radio input "true"
click at [347, 357] on button "Next" at bounding box center [340, 353] width 120 height 30
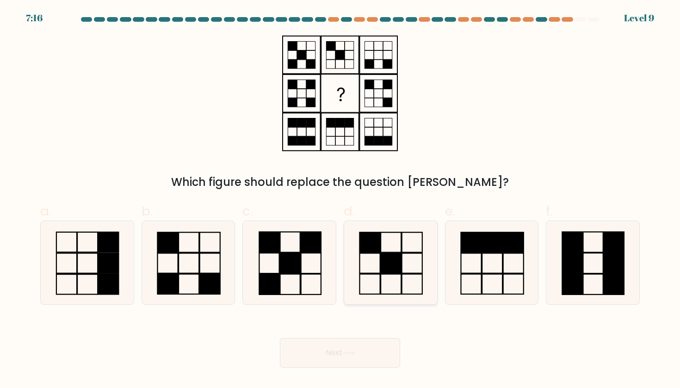
click at [390, 278] on icon at bounding box center [390, 262] width 83 height 83
click at [340, 200] on input "d." at bounding box center [340, 197] width 0 height 6
radio input "true"
click at [360, 348] on button "Next" at bounding box center [340, 353] width 120 height 30
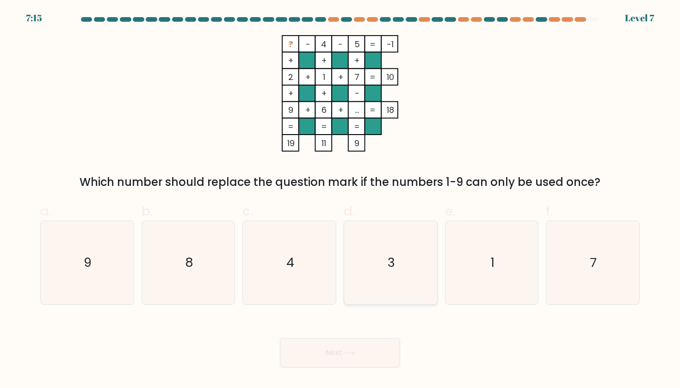
click at [402, 272] on icon "3" at bounding box center [390, 262] width 83 height 83
click at [340, 200] on input "d. 3" at bounding box center [340, 197] width 0 height 6
radio input "true"
click at [367, 340] on button "Next" at bounding box center [340, 353] width 120 height 30
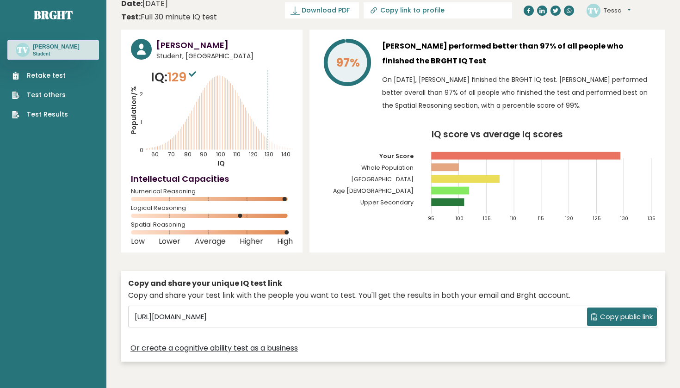
scroll to position [8, 0]
click at [51, 116] on link "Test Results" at bounding box center [40, 115] width 56 height 10
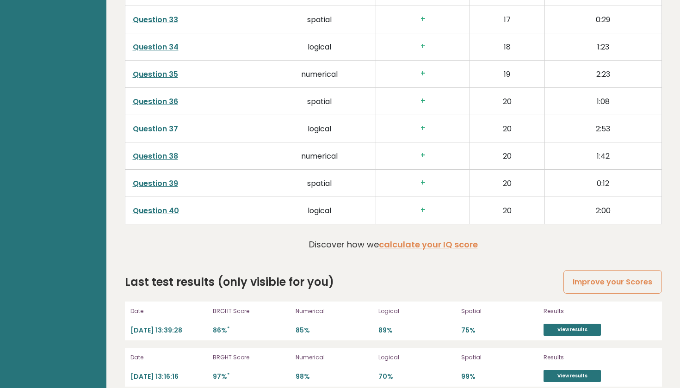
scroll to position [2345, 0]
click at [556, 324] on link "View results" at bounding box center [571, 330] width 57 height 12
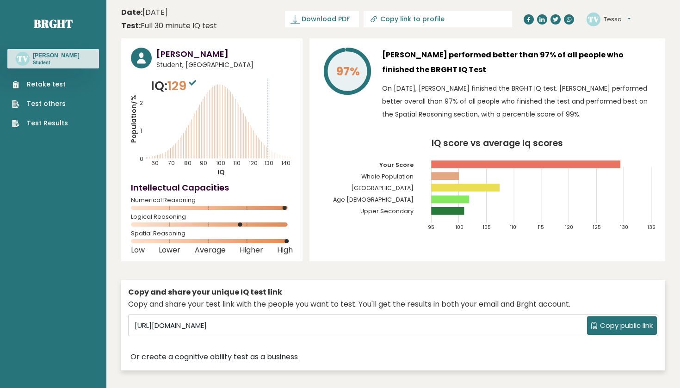
scroll to position [0, 0]
